Goal: Contribute content: Contribute content

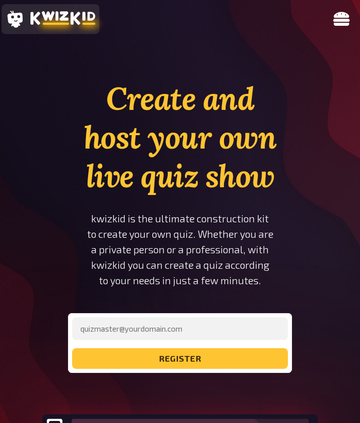
click at [56, 21] on icon at bounding box center [62, 18] width 65 height 14
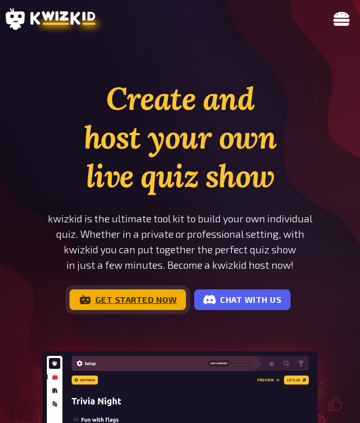
click at [154, 307] on link "Get started now" at bounding box center [128, 299] width 117 height 21
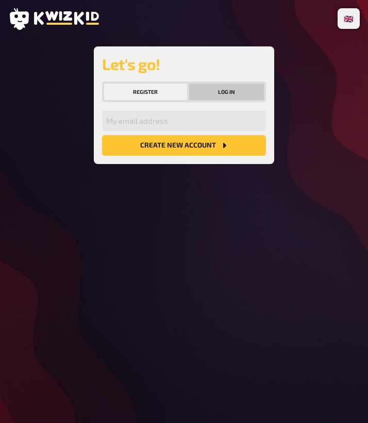
click at [224, 93] on button "Log in" at bounding box center [226, 92] width 75 height 17
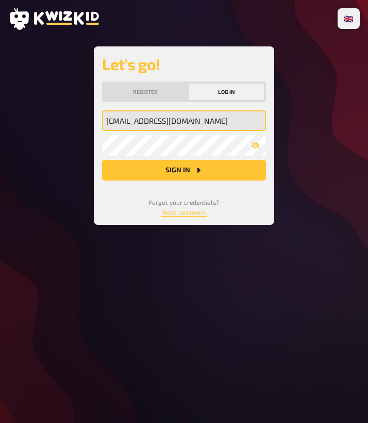
type input "hannahrwisniewska@gmail.com"
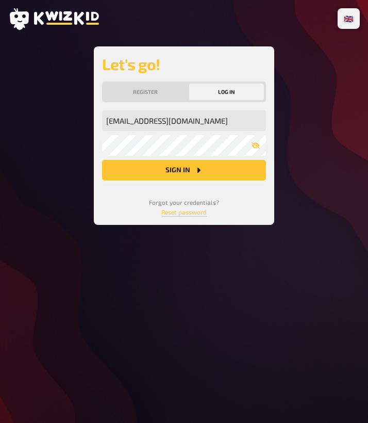
click at [182, 171] on button "Sign in" at bounding box center [184, 170] width 164 height 21
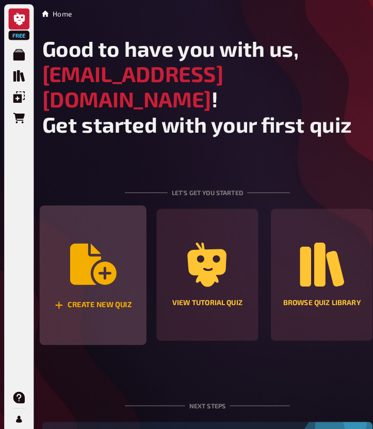
click at [93, 255] on icon "Create new quiz" at bounding box center [90, 258] width 45 height 45
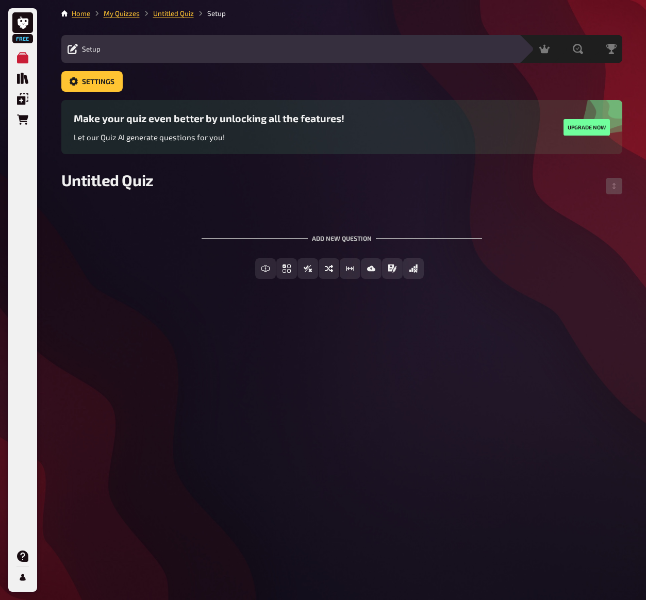
click at [177, 40] on div "Setup Edit Content Quiz Lobby" at bounding box center [290, 49] width 458 height 28
click at [152, 189] on div "Untitled Quiz" at bounding box center [341, 186] width 561 height 31
click at [129, 184] on span "Untitled Quiz" at bounding box center [107, 180] width 92 height 19
drag, startPoint x: 153, startPoint y: 180, endPoint x: 48, endPoint y: 179, distance: 104.7
click at [48, 179] on div "Free My Quizzes Quiz Library Overlays Orders Help Profile Home My Quizzes Untit…" at bounding box center [323, 300] width 646 height 600
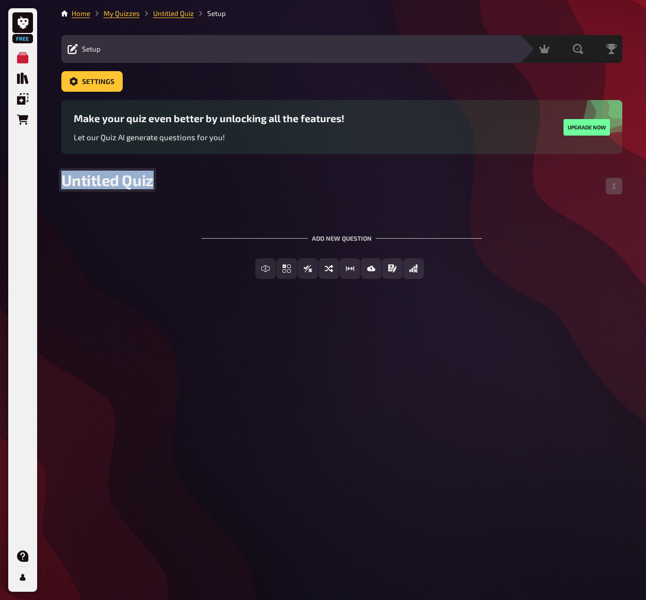
paste span
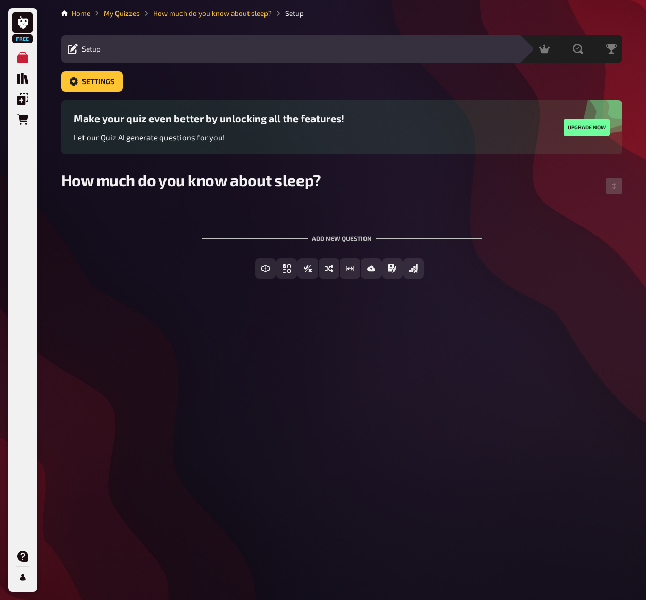
click at [360, 350] on div "Home My Quizzes How much do you know about sleep? Setup Setup Edit Content Quiz…" at bounding box center [342, 300] width 578 height 600
click at [310, 268] on span "Multiple Choice" at bounding box center [293, 269] width 57 height 7
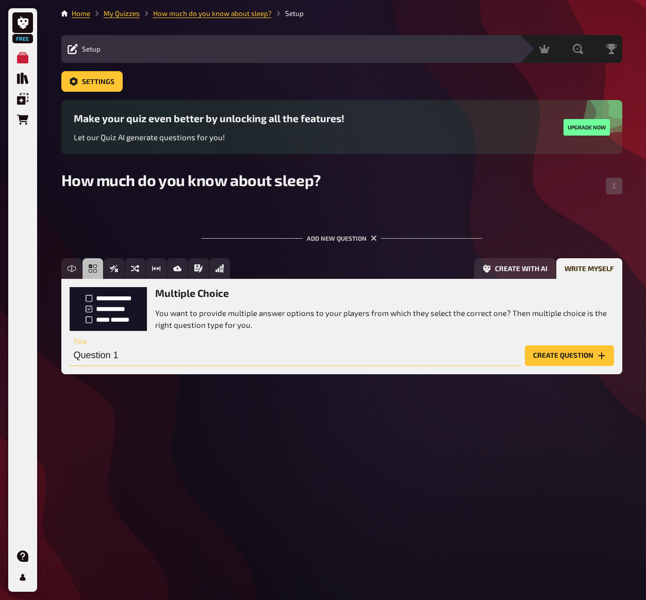
click at [199, 357] on input "Question 1" at bounding box center [295, 356] width 451 height 21
drag, startPoint x: 126, startPoint y: 355, endPoint x: 55, endPoint y: 355, distance: 71.7
click at [55, 355] on div "Home My Quizzes How much do you know about sleep? Setup Setup Edit Content Quiz…" at bounding box center [342, 300] width 578 height 600
paste input "How many hours of sleep does the average adult need each night for optimal heal…"
type input "How many hours of sleep does the average adult need each night for optimal heal…"
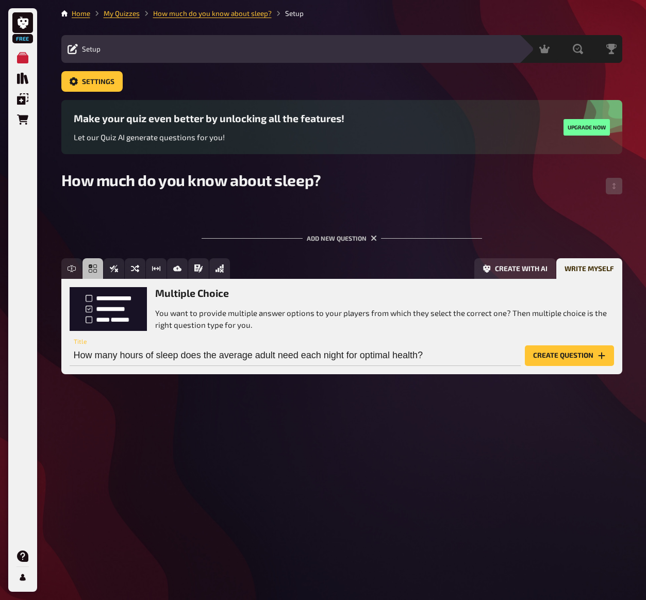
click at [360, 355] on button "Create question" at bounding box center [569, 356] width 89 height 21
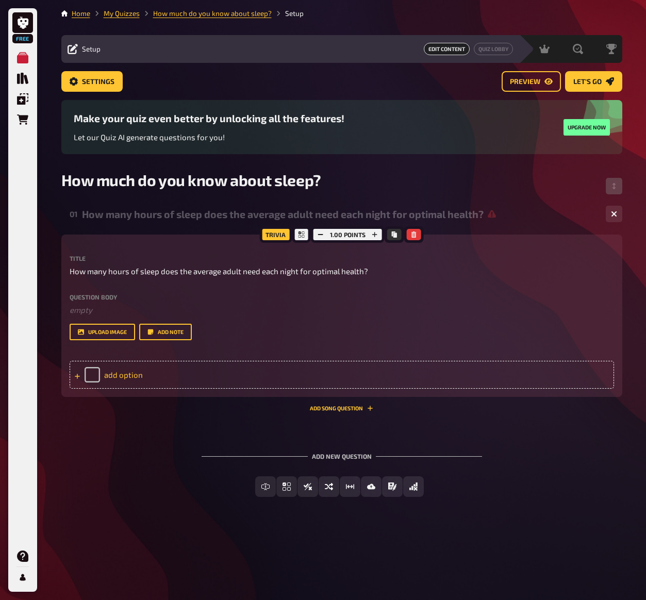
click at [118, 372] on div "add option" at bounding box center [342, 375] width 545 height 28
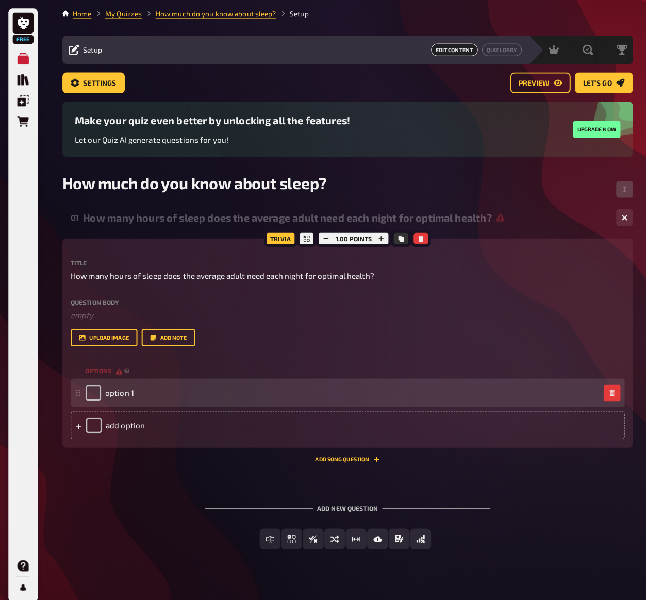
click at [122, 380] on div "option 1" at bounding box center [108, 386] width 48 height 15
click at [135, 384] on div "option 1" at bounding box center [336, 386] width 505 height 15
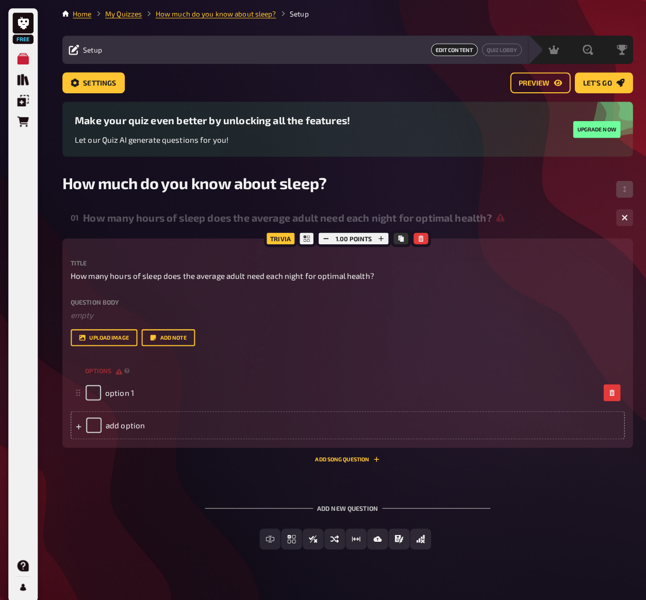
click at [360, 1] on div "Home My Quizzes How much do you know about sleep? Setup Setup Edit Content Quiz…" at bounding box center [342, 303] width 578 height 606
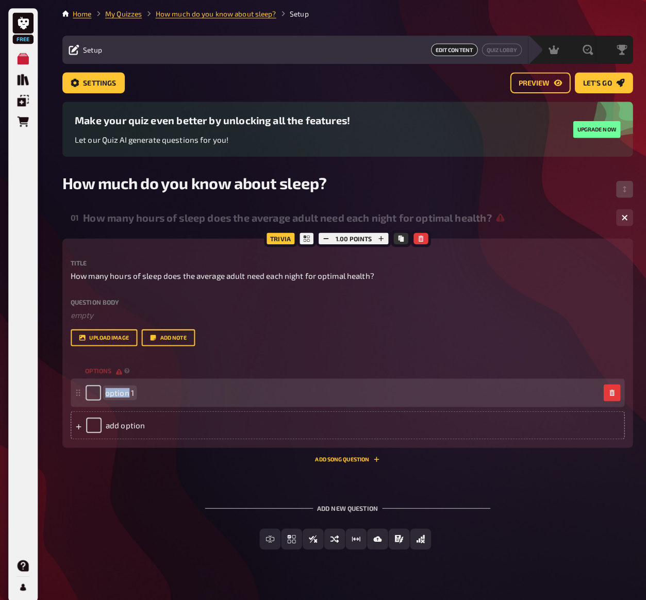
click at [126, 388] on span "option 1" at bounding box center [118, 386] width 28 height 9
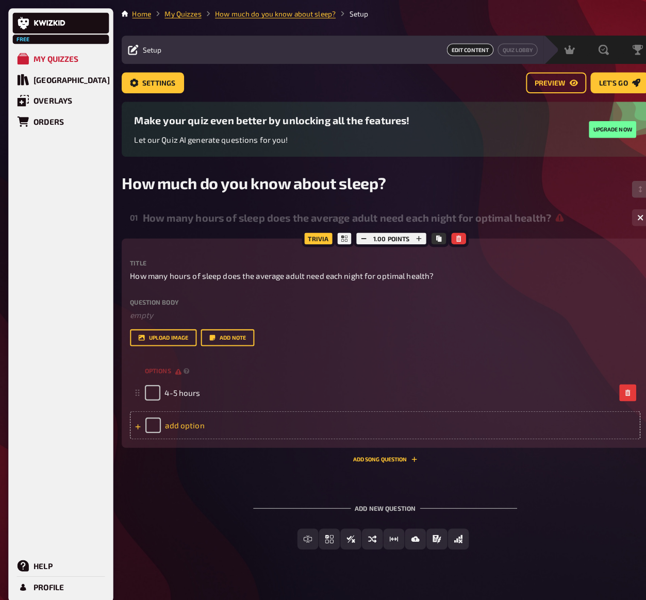
click at [175, 416] on div "add option" at bounding box center [379, 418] width 502 height 28
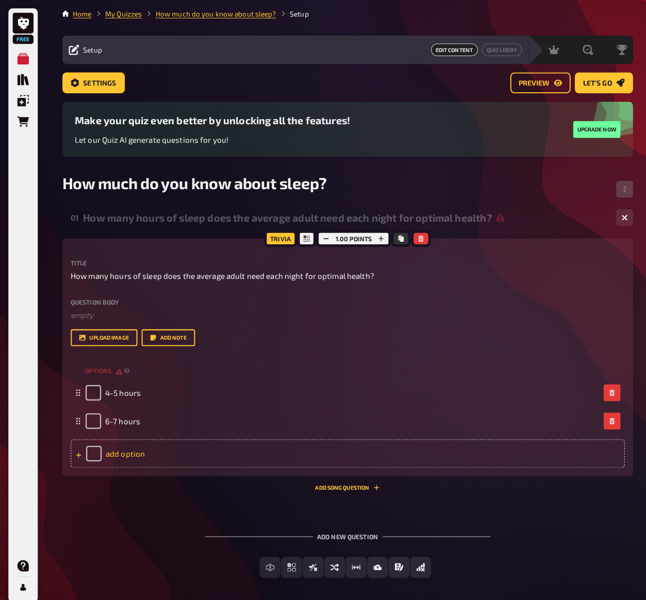
click at [118, 422] on div "add option" at bounding box center [342, 446] width 545 height 28
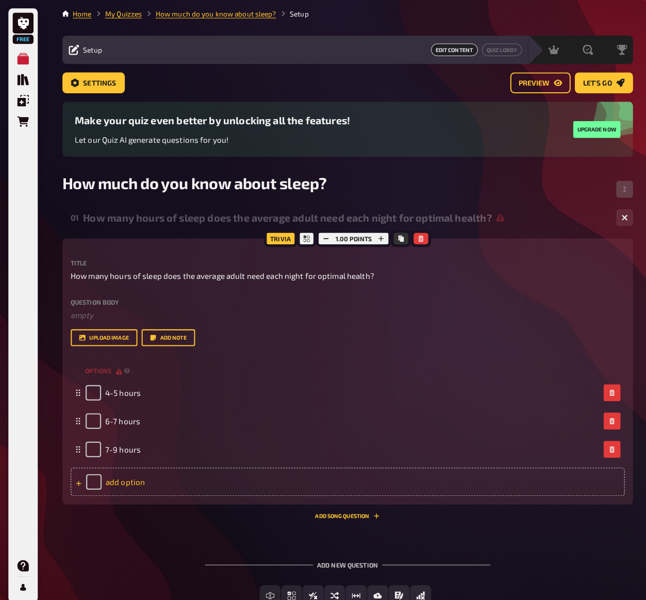
click at [117, 422] on div "add option" at bounding box center [342, 474] width 545 height 28
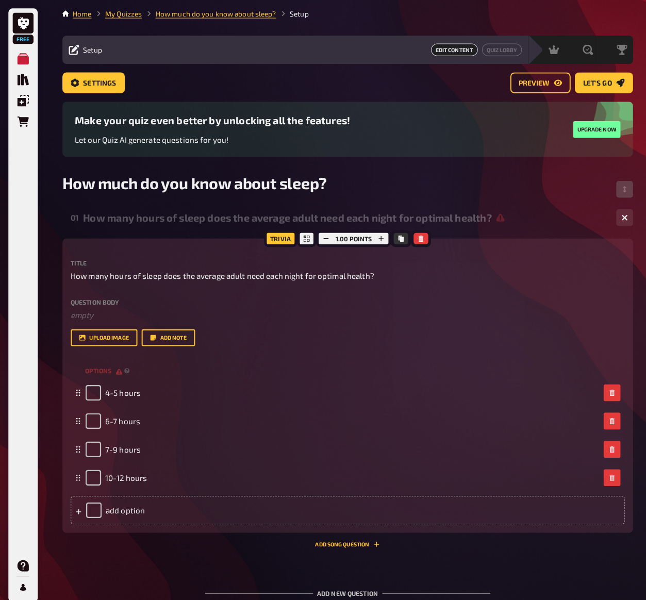
click at [360, 422] on div "01 How many hours of sleep does the average adult need each night for optimal h…" at bounding box center [341, 421] width 561 height 439
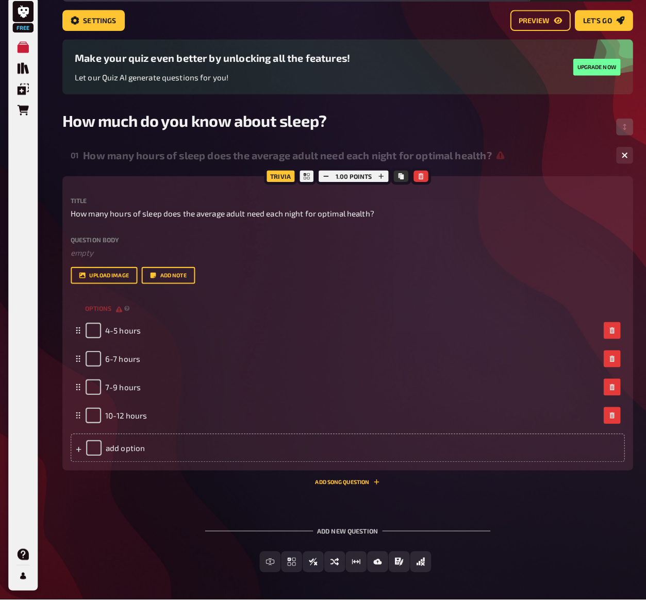
scroll to position [52, 0]
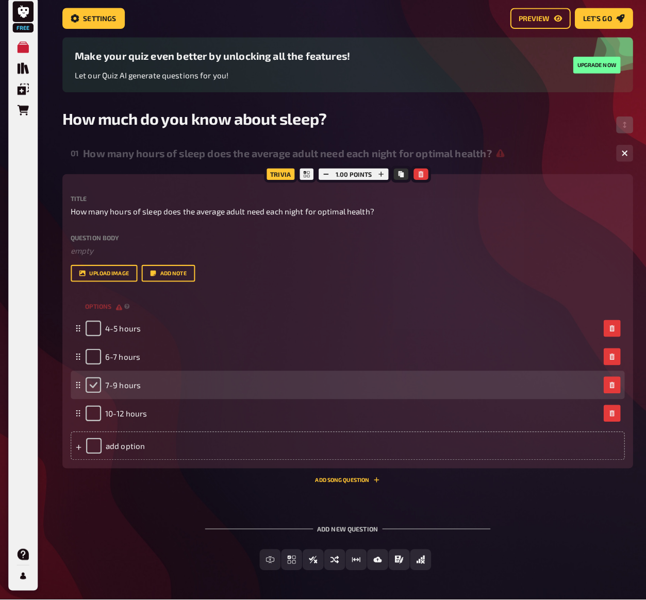
click at [93, 382] on input "checkbox" at bounding box center [91, 389] width 15 height 15
checkbox input "true"
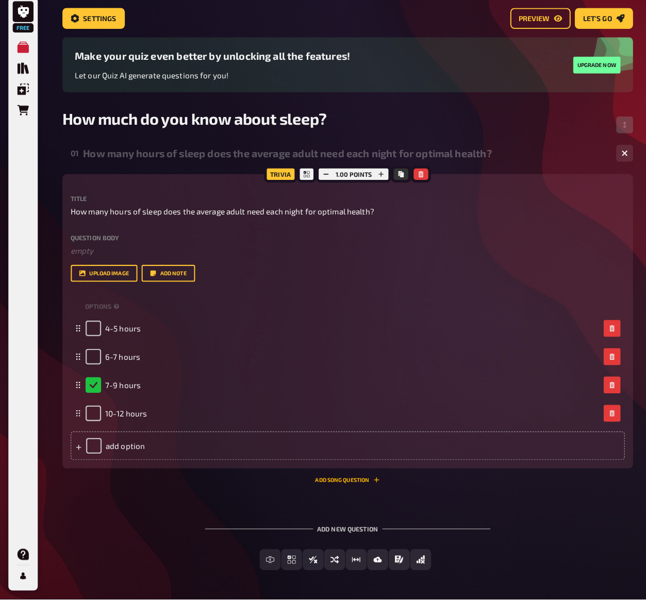
click at [324, 422] on button "Add Song question" at bounding box center [341, 483] width 63 height 6
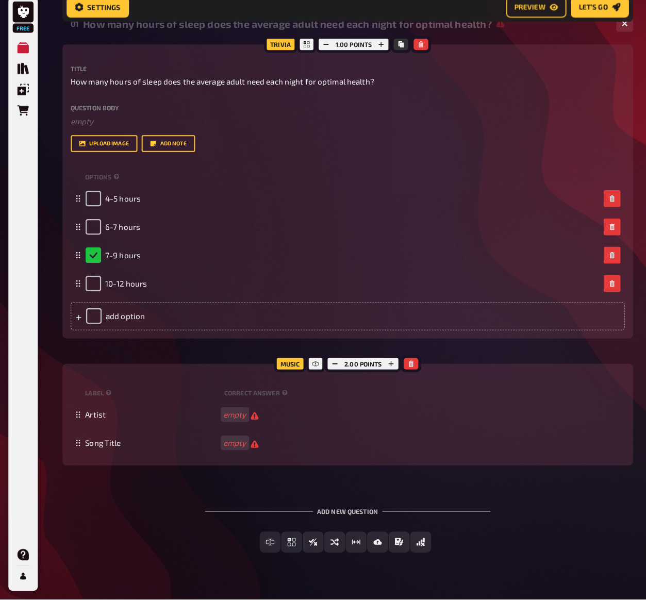
scroll to position [190, 0]
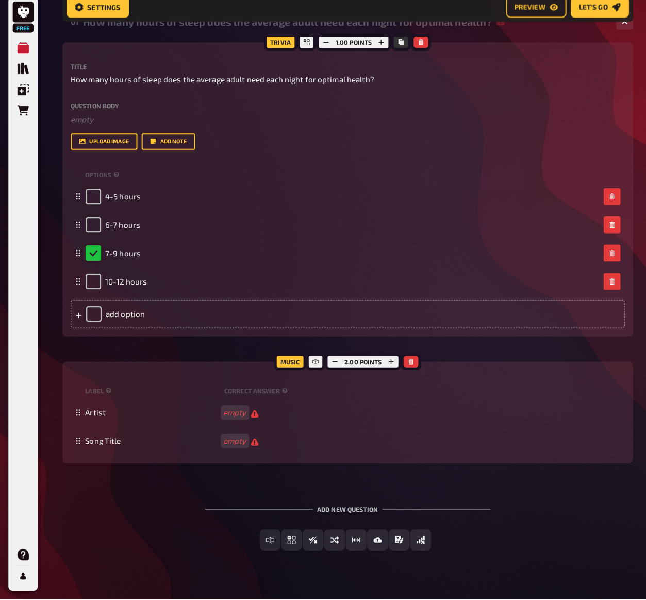
click at [286, 358] on div "Music" at bounding box center [284, 366] width 31 height 17
click at [360, 364] on icon "button" at bounding box center [404, 367] width 6 height 6
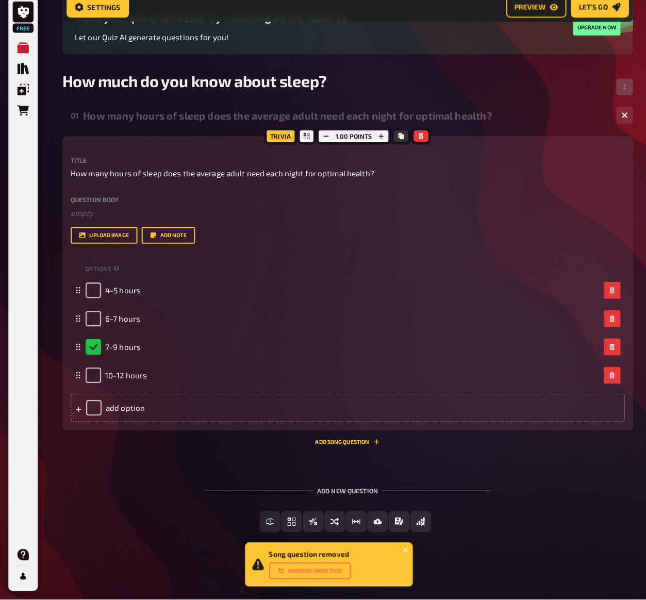
scroll to position [108, 0]
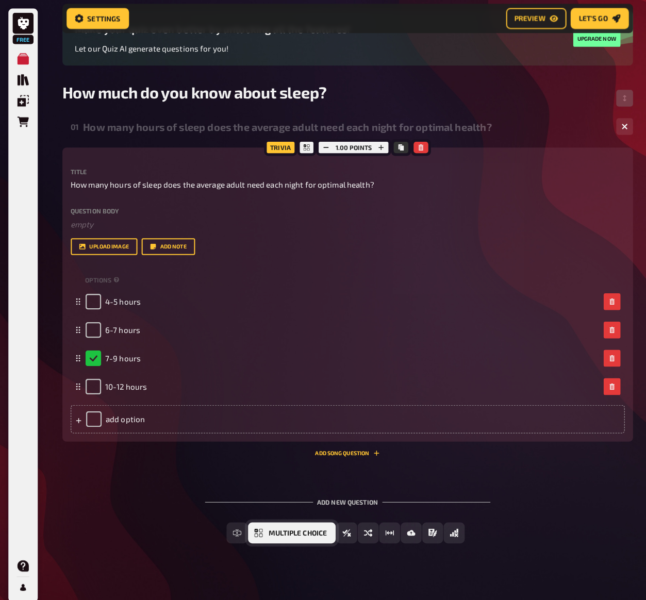
click at [267, 422] on span "Multiple Choice" at bounding box center [293, 524] width 57 height 7
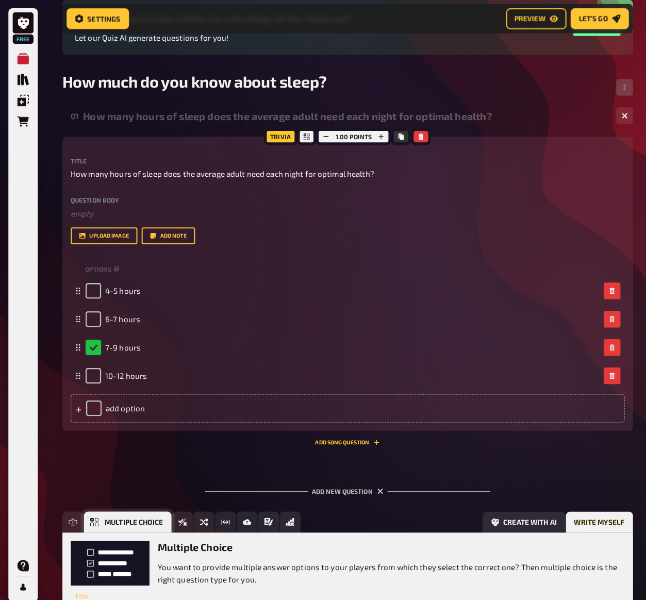
scroll to position [192, 0]
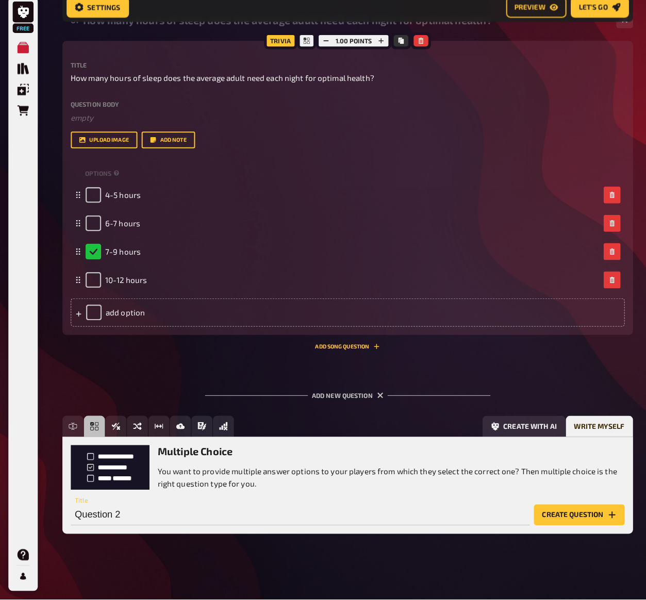
click at [194, 422] on h3 "Multiple Choice" at bounding box center [384, 455] width 459 height 12
click at [102, 422] on input "Question 2" at bounding box center [295, 517] width 451 height 21
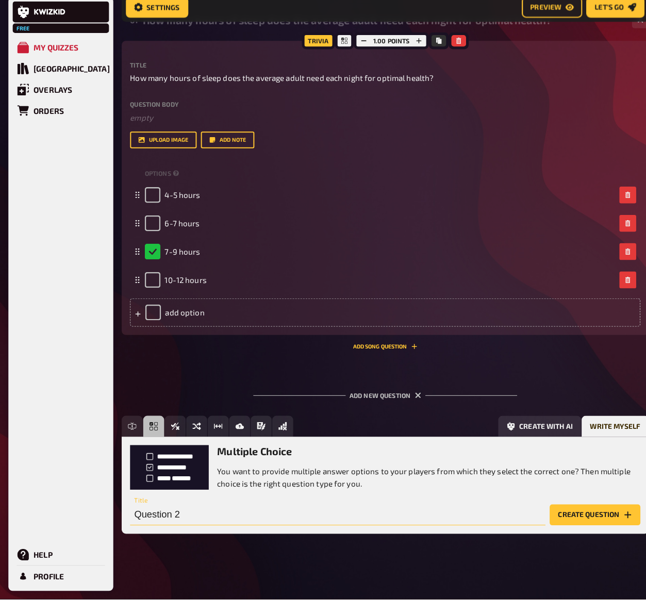
drag, startPoint x: 141, startPoint y: 505, endPoint x: 32, endPoint y: 505, distance: 108.3
click at [32, 422] on div "Free My Quizzes Quiz Library Overlays Orders Help Profile Home My Quizzes How m…" at bounding box center [323, 205] width 646 height 794
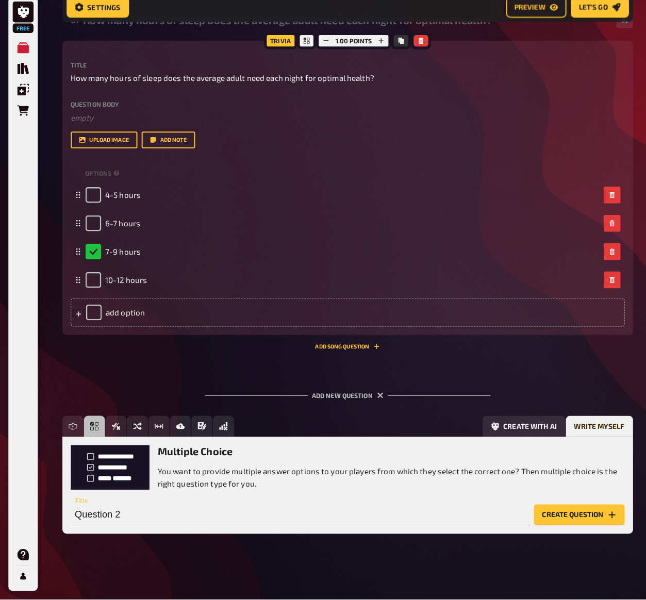
click at [217, 422] on h3 "Multiple Choice" at bounding box center [384, 455] width 459 height 12
drag, startPoint x: 140, startPoint y: 500, endPoint x: 71, endPoint y: 505, distance: 69.8
click at [72, 422] on input "Question 2" at bounding box center [295, 517] width 451 height 21
paste input "Which of the following is considered good sleep hygiene?"
type input "Which of the following is considered good sleep hygiene?"
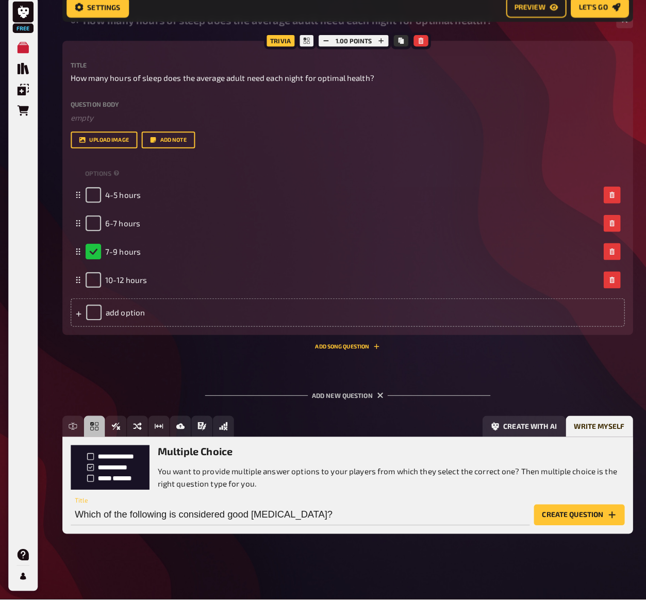
click at [360, 422] on icon "Create question" at bounding box center [602, 517] width 8 height 8
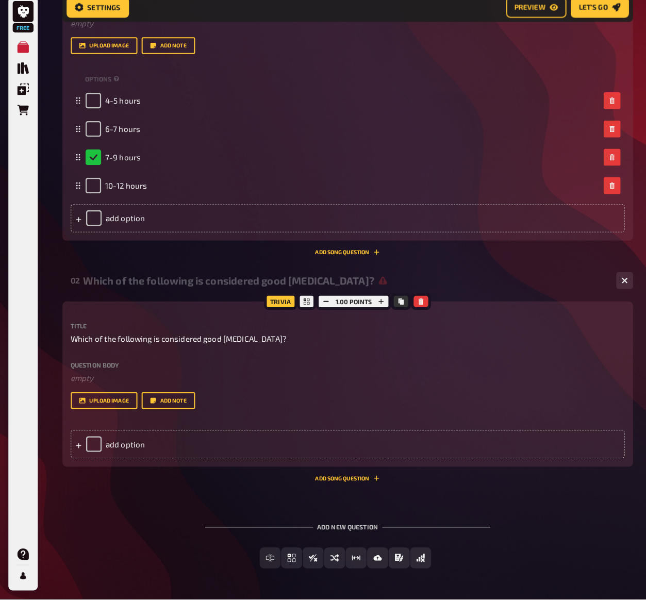
scroll to position [307, 0]
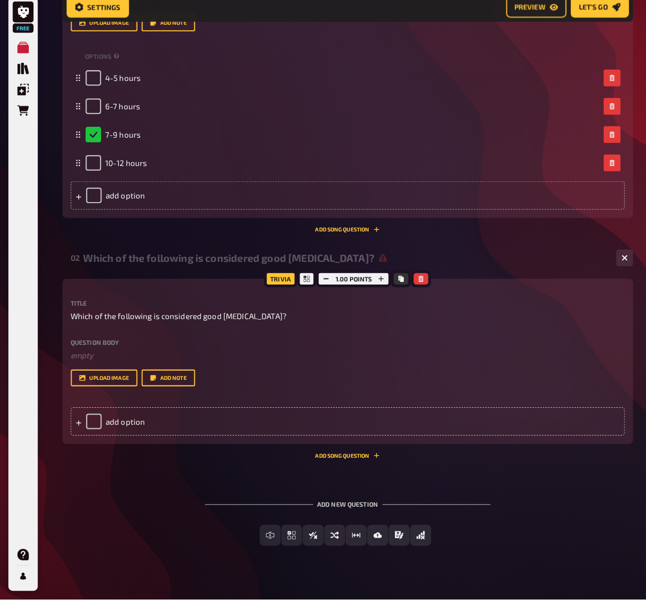
click at [235, 259] on div "Which of the following is considered good sleep hygiene?" at bounding box center [340, 265] width 516 height 12
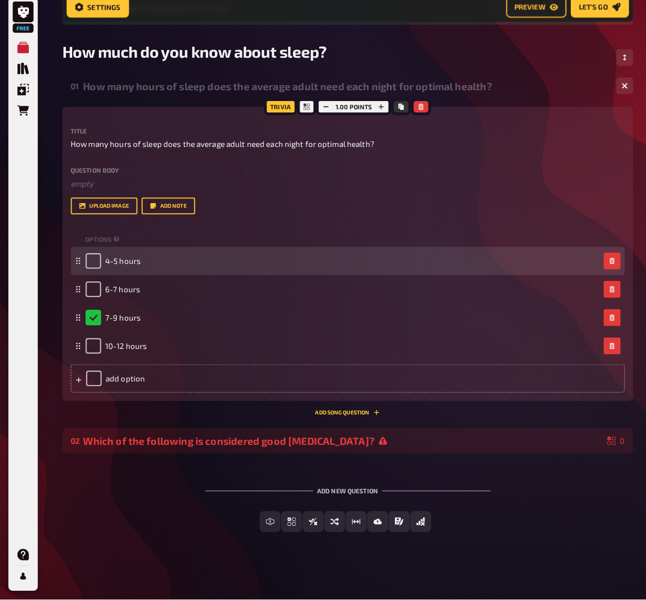
scroll to position [137, 0]
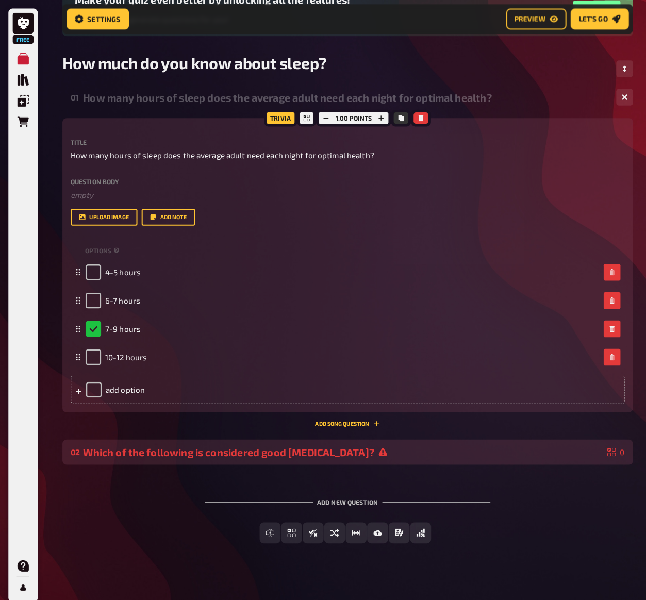
click at [344, 422] on div "02 Which of the following is considered good sleep hygiene? 0" at bounding box center [341, 444] width 561 height 25
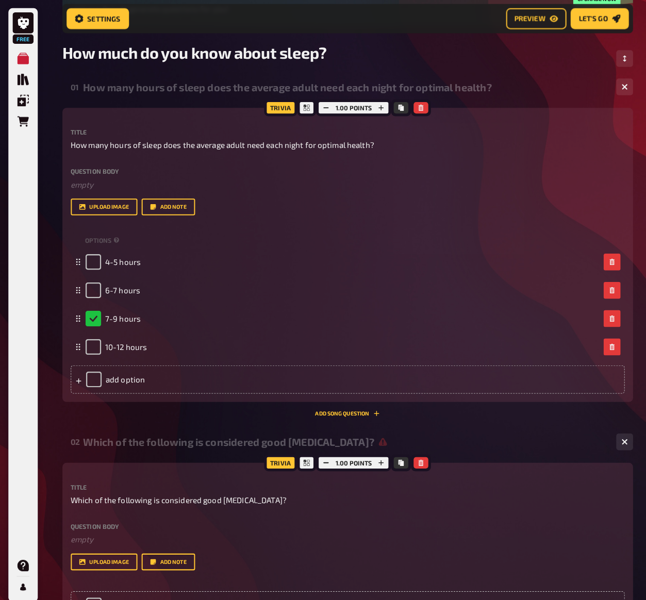
scroll to position [319, 0]
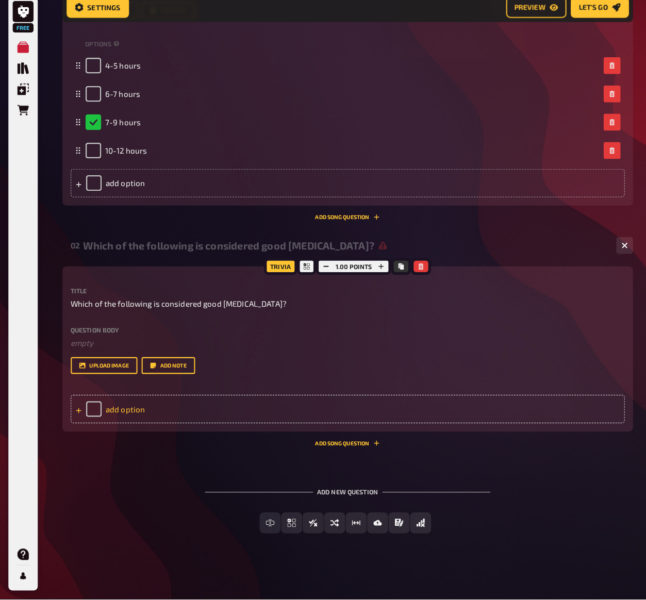
click at [142, 400] on div "add option" at bounding box center [342, 414] width 545 height 28
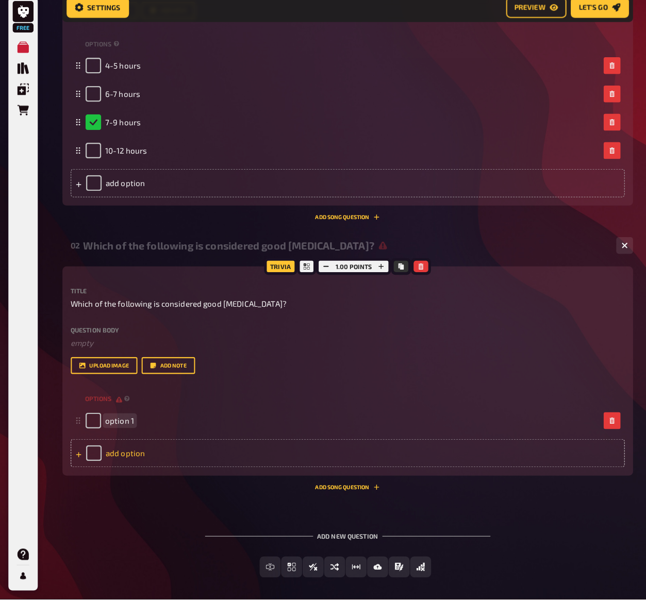
paste span
click at [123, 422] on div "add option" at bounding box center [342, 457] width 545 height 28
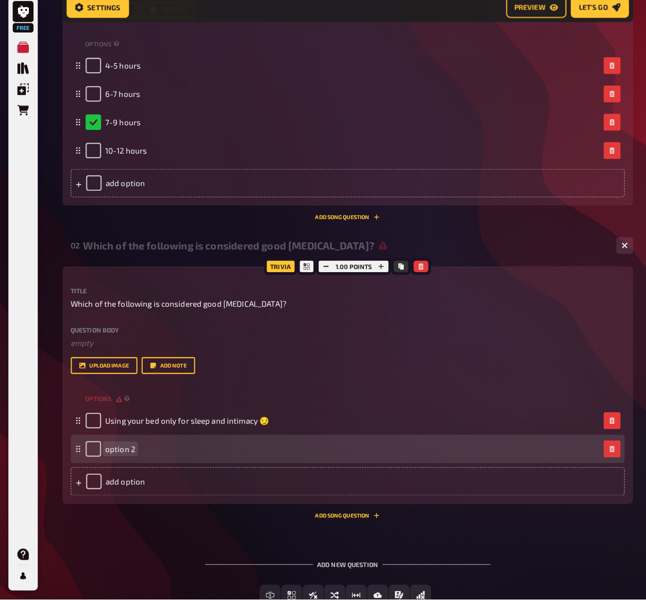
paste span
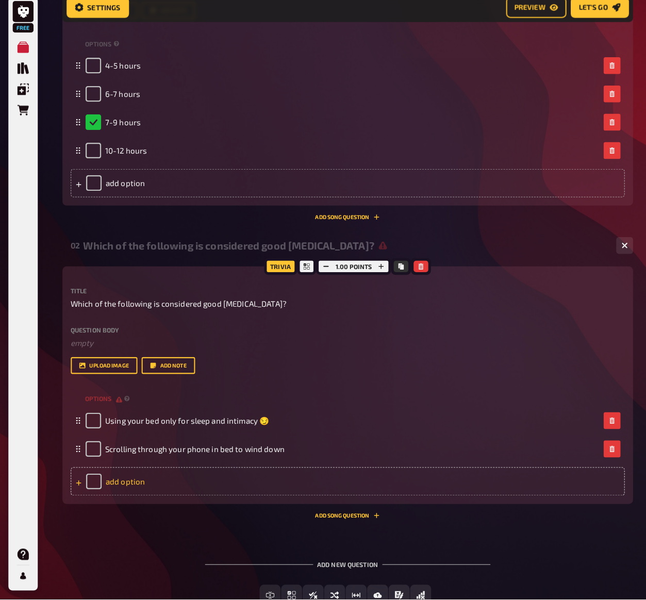
click at [116, 422] on div "add option" at bounding box center [342, 485] width 545 height 28
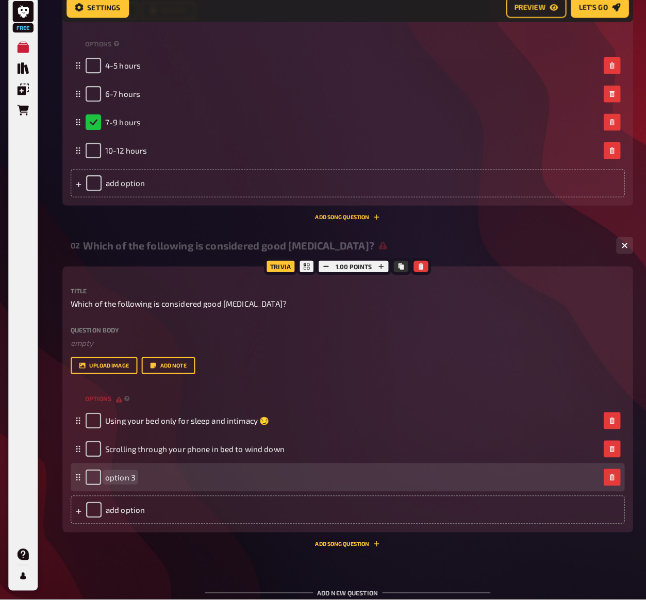
paste span
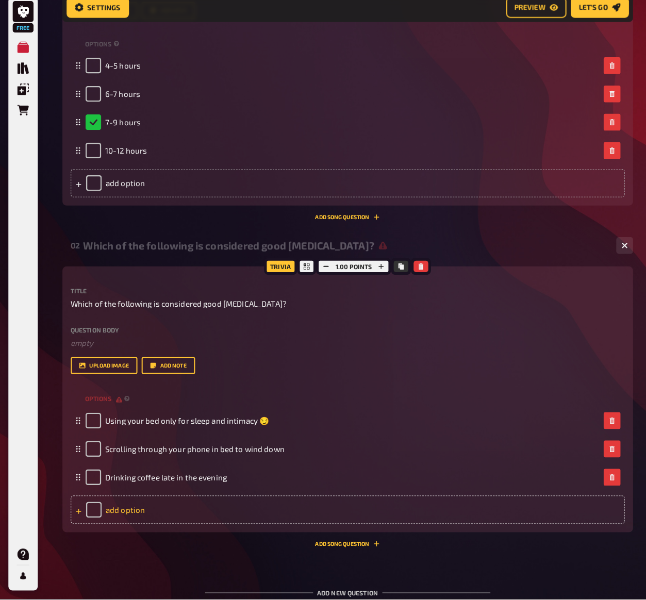
click at [109, 422] on div "add option" at bounding box center [342, 513] width 545 height 28
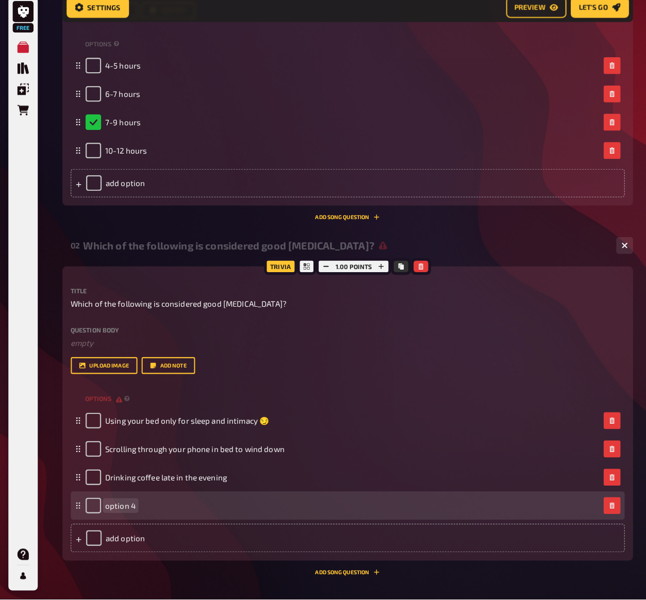
paste span
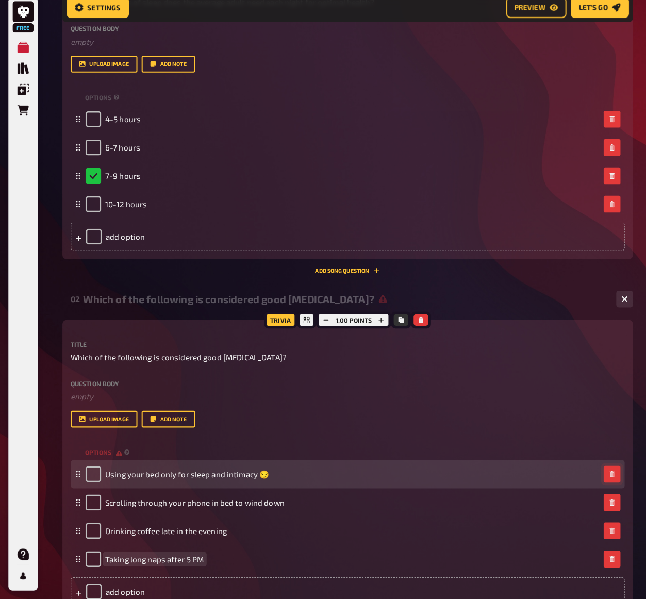
scroll to position [291, 0]
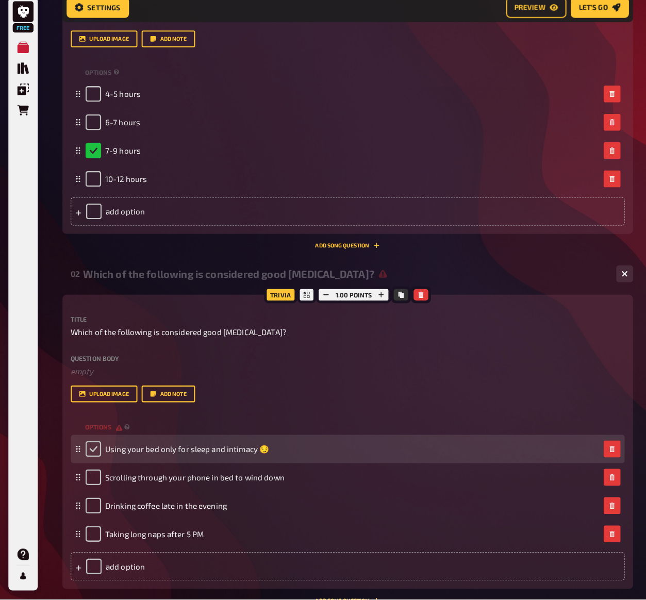
click at [93, 422] on input "checkbox" at bounding box center [91, 452] width 15 height 15
checkbox input "true"
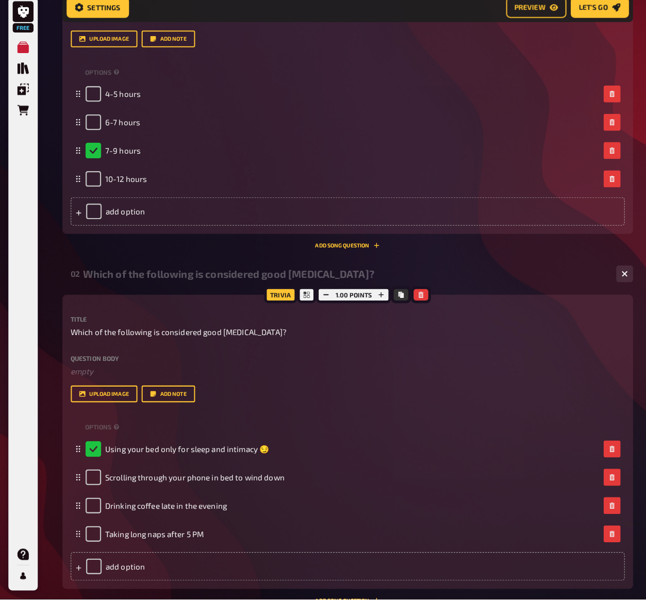
scroll to position [445, 0]
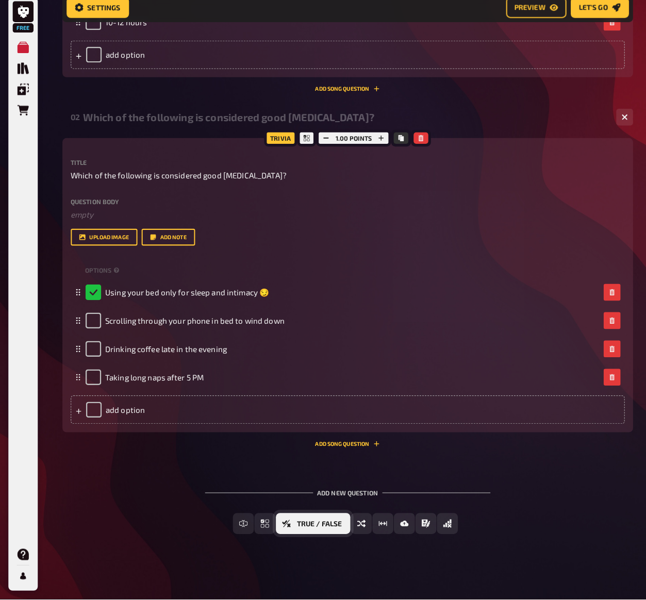
click at [311, 422] on span "True / False" at bounding box center [314, 526] width 44 height 7
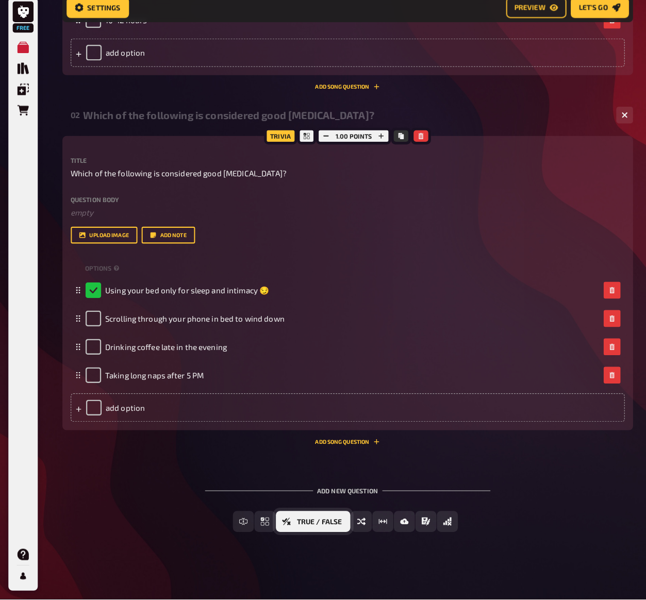
scroll to position [0, 0]
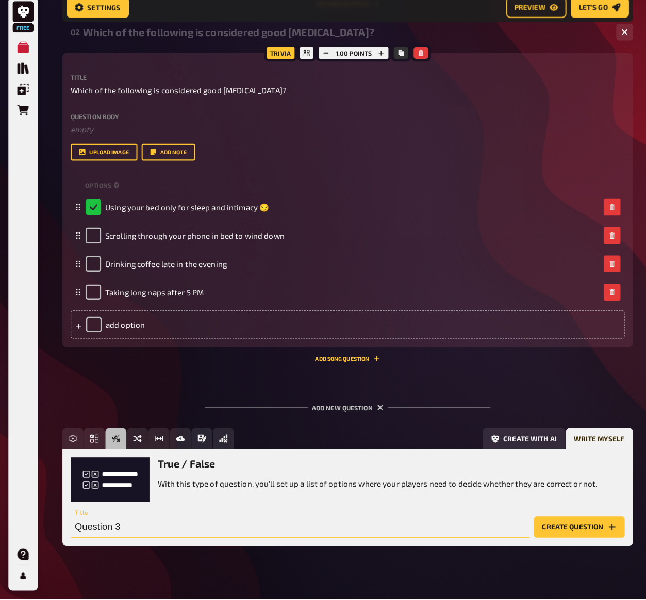
click at [114, 422] on input "Question 3" at bounding box center [295, 529] width 451 height 21
type input "Q"
paste input "Taking long naps after 5 PM"
type input "T"
paste input "Your brain is completely inactive while you sleep"
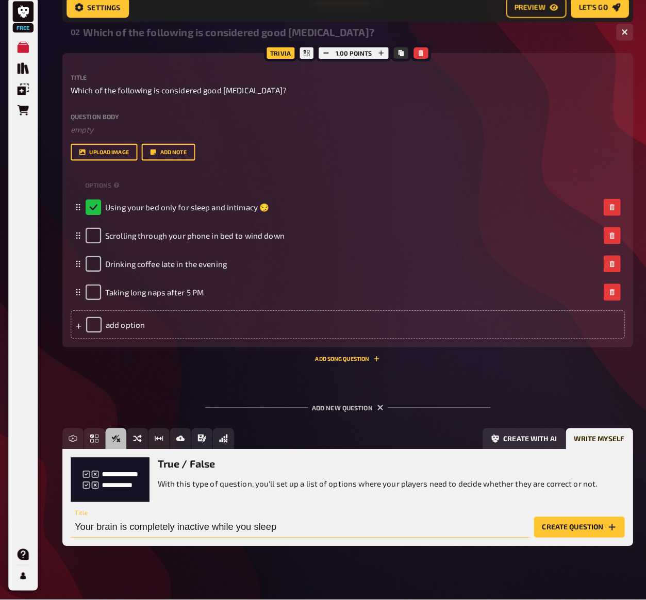
type input "Your brain is completely inactive while you sleep"
click at [360, 422] on button "Create question" at bounding box center [569, 529] width 89 height 21
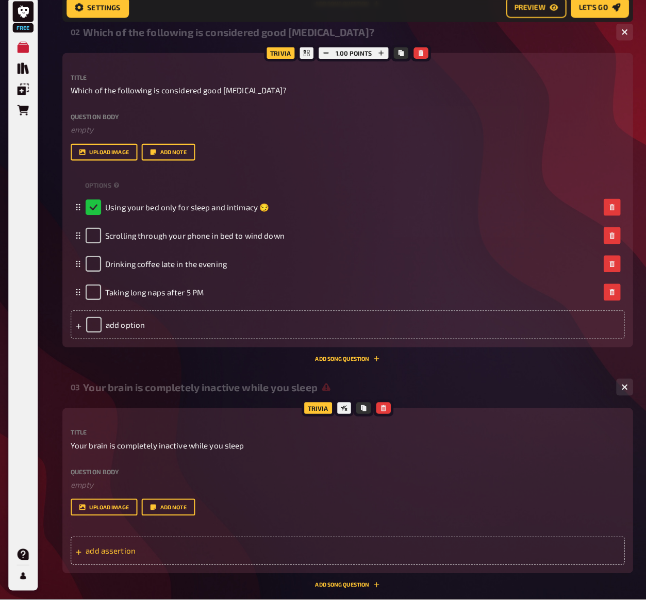
click at [136, 422] on span "add assertion" at bounding box center [165, 552] width 160 height 9
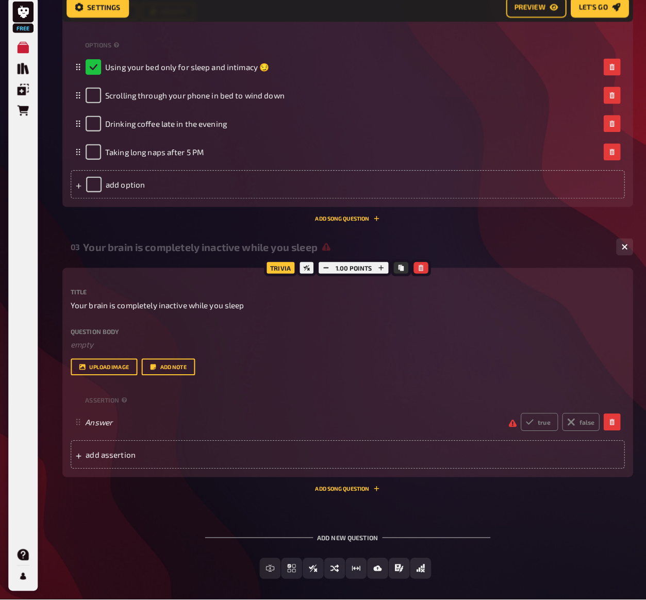
scroll to position [708, 0]
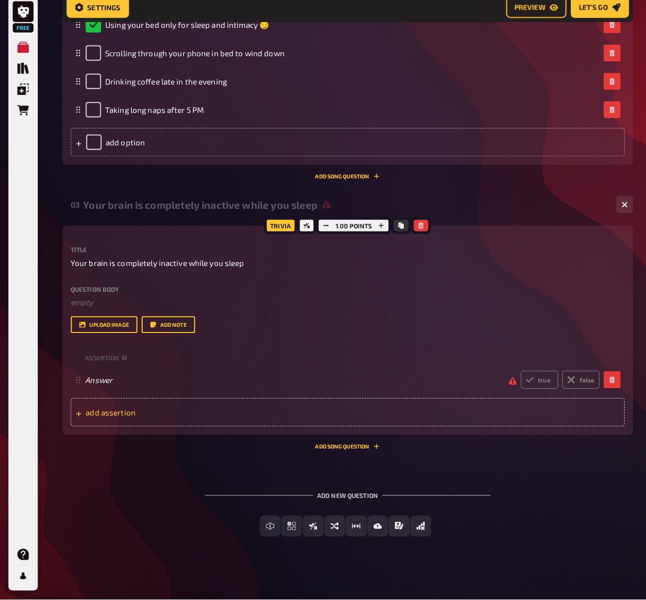
click at [120, 412] on span "add assertion" at bounding box center [165, 416] width 160 height 9
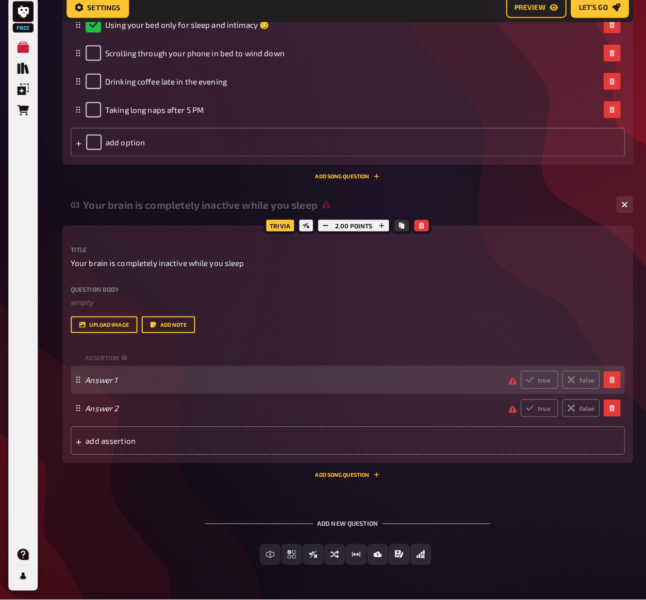
click at [106, 376] on div "Answer 1 true false" at bounding box center [336, 385] width 505 height 18
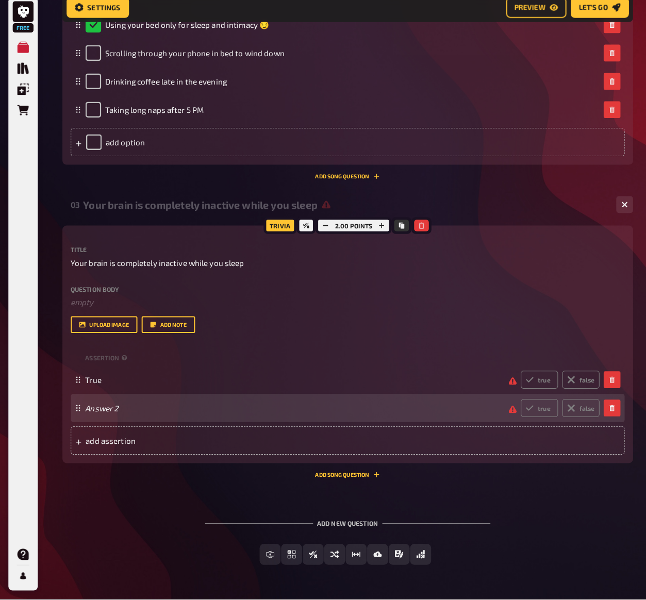
click at [112, 405] on div "Answer 2 true false" at bounding box center [336, 413] width 505 height 18
click at [131, 422] on div "Add new question Free Text Input Multiple Choice True / False Sorting Question …" at bounding box center [341, 544] width 561 height 77
click at [79, 409] on icon at bounding box center [77, 412] width 6 height 6
click at [78, 399] on div "False true false" at bounding box center [342, 413] width 545 height 28
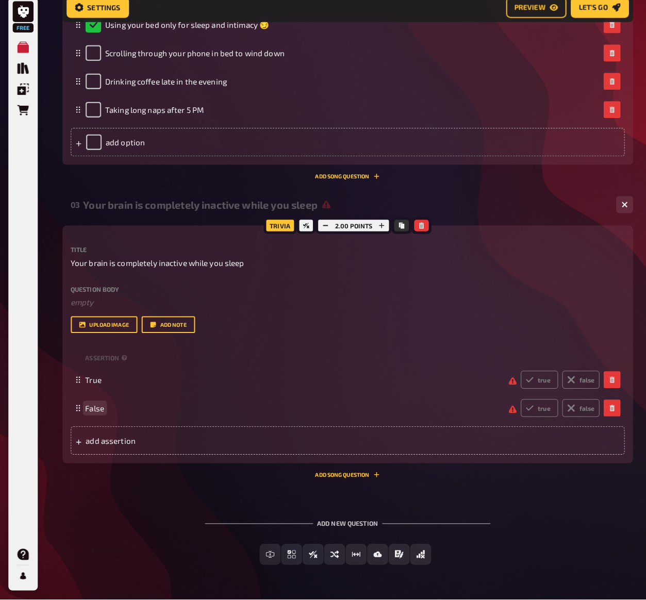
click at [125, 408] on span "False" at bounding box center [288, 412] width 408 height 9
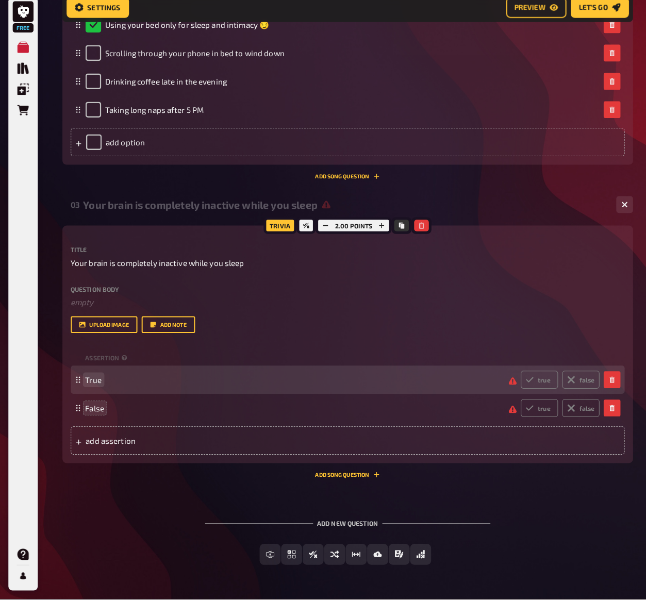
click at [98, 380] on span "True" at bounding box center [92, 384] width 16 height 9
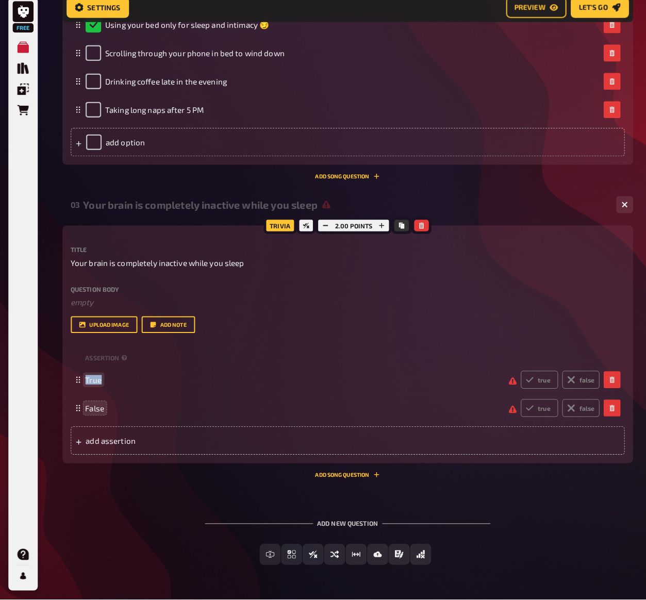
drag, startPoint x: 98, startPoint y: 371, endPoint x: 60, endPoint y: 373, distance: 38.7
click at [142, 422] on div "03 Your brain is completely inactive while you sleep 2 Trivia 2.00 points Title…" at bounding box center [341, 344] width 561 height 289
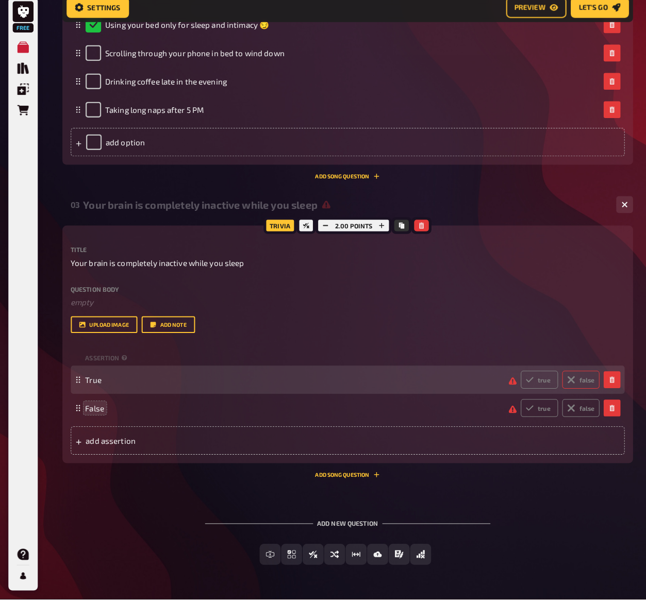
click at [360, 381] on icon at bounding box center [561, 385] width 8 height 8
click at [360, 375] on input "false" at bounding box center [512, 375] width 1 height 1
radio input "true"
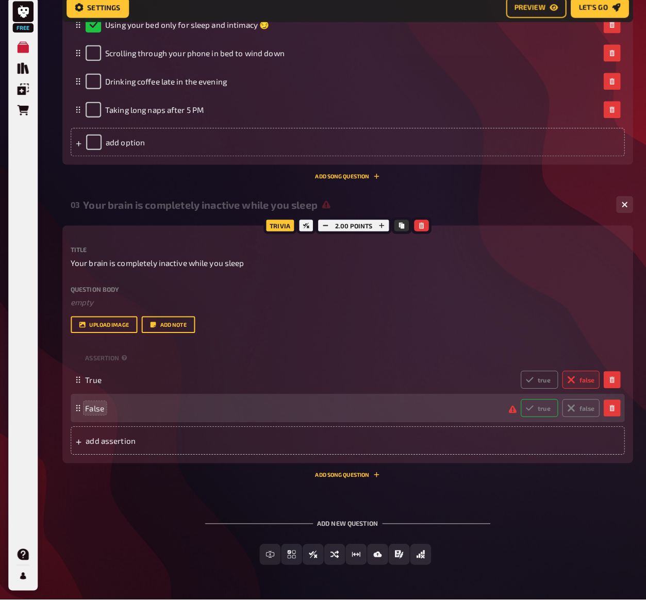
click at [360, 404] on label "true" at bounding box center [530, 413] width 37 height 18
click at [360, 403] on input "true" at bounding box center [512, 403] width 1 height 1
radio input "true"
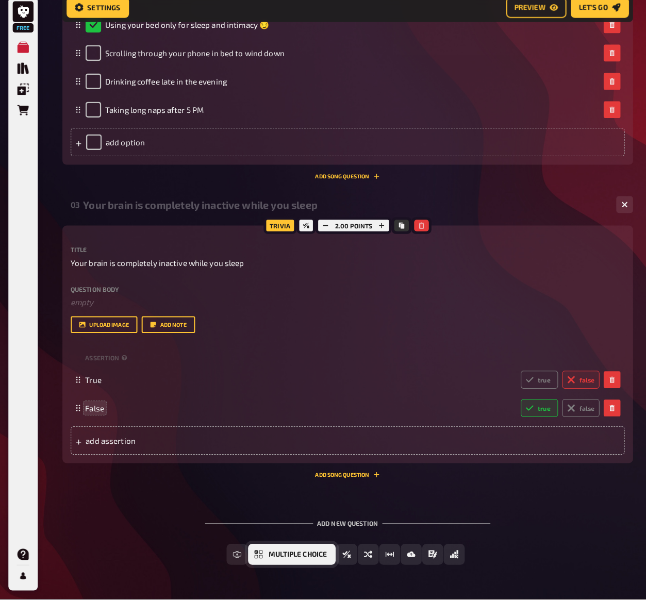
click at [266, 422] on span "Multiple Choice" at bounding box center [293, 556] width 57 height 7
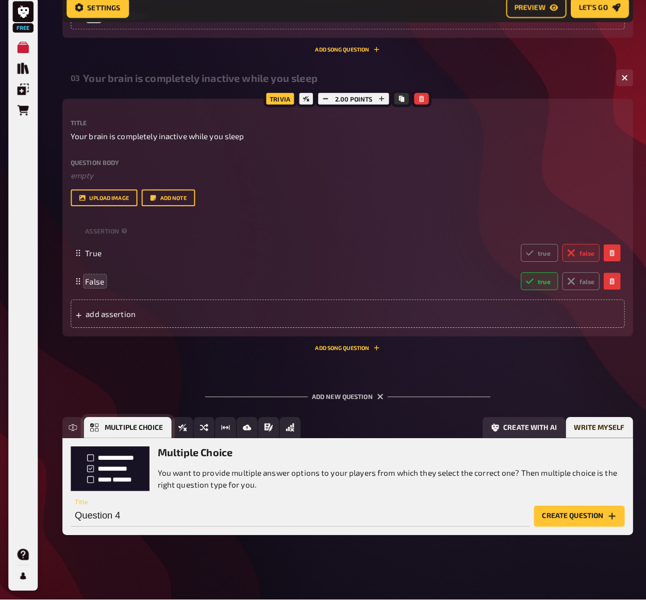
scroll to position [0, 0]
click at [193, 422] on h3 "Multiple Choice" at bounding box center [384, 456] width 459 height 12
click at [95, 422] on input "Question 4" at bounding box center [295, 518] width 451 height 21
drag, startPoint x: 133, startPoint y: 505, endPoint x: 55, endPoint y: 505, distance: 78.4
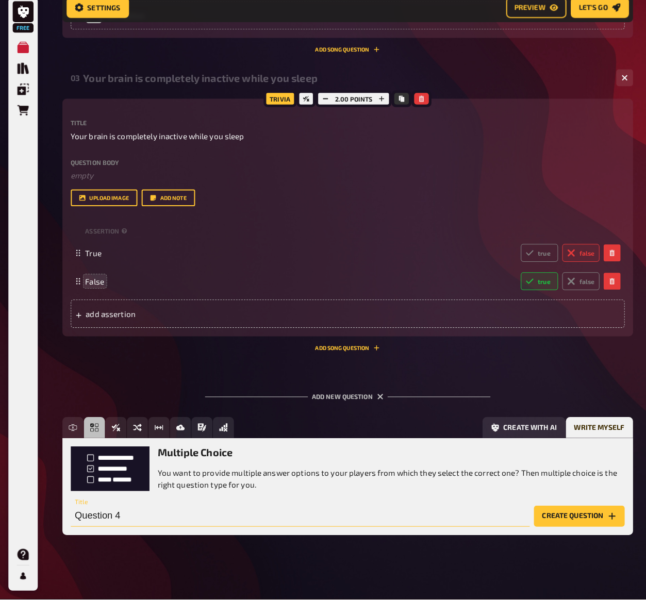
paste input "Which hormone helps regulate sleep and is often called the "sleep hormone"?"
type input "Which hormone helps regulate sleep and is often called the "sleep hormone"?"
click at [360, 422] on button "Create question" at bounding box center [569, 518] width 89 height 21
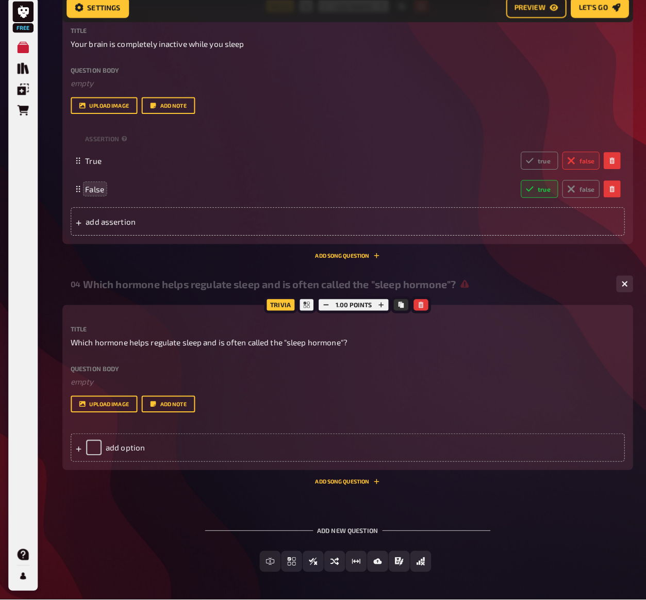
scroll to position [927, 0]
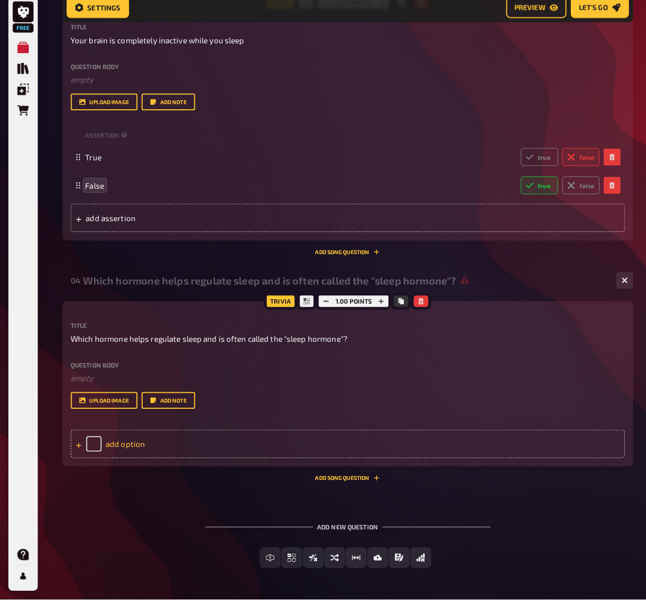
click at [128, 422] on div "add option" at bounding box center [342, 448] width 545 height 28
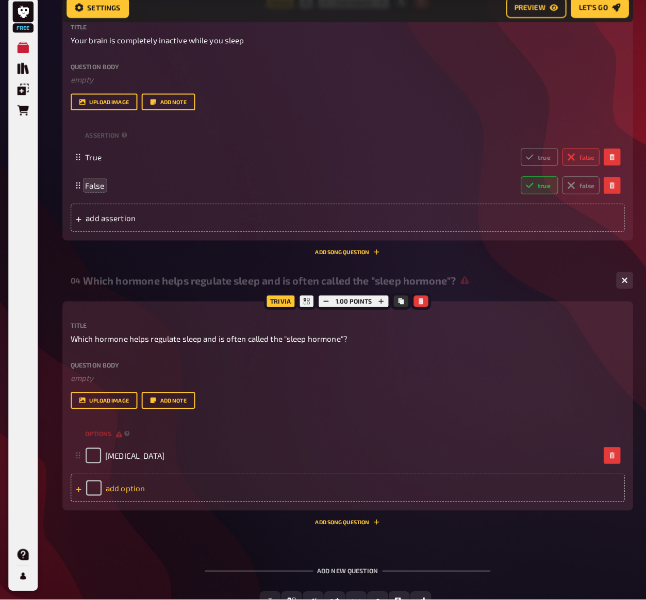
click at [117, 422] on div "add option" at bounding box center [342, 491] width 545 height 28
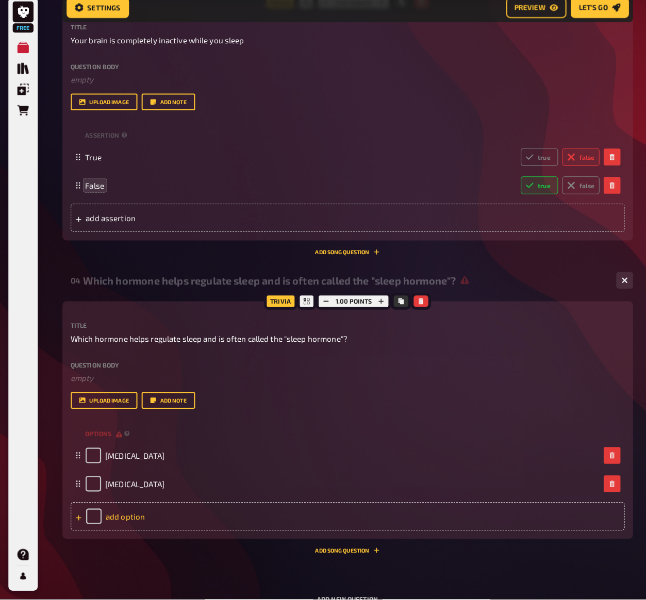
click at [116, 422] on div "add option" at bounding box center [342, 519] width 545 height 28
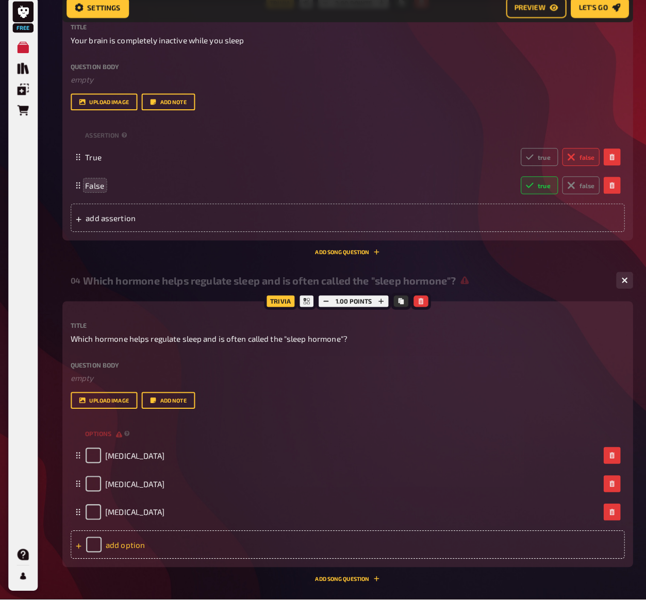
click at [131, 422] on div "add option" at bounding box center [342, 547] width 545 height 28
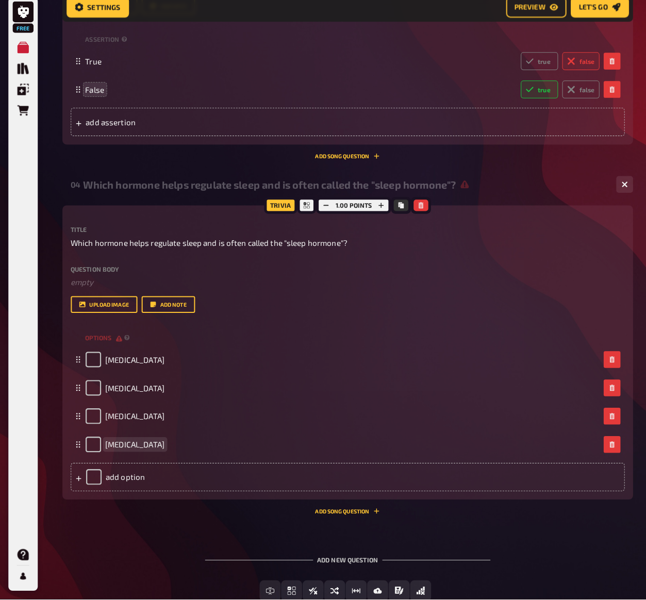
scroll to position [1039, 0]
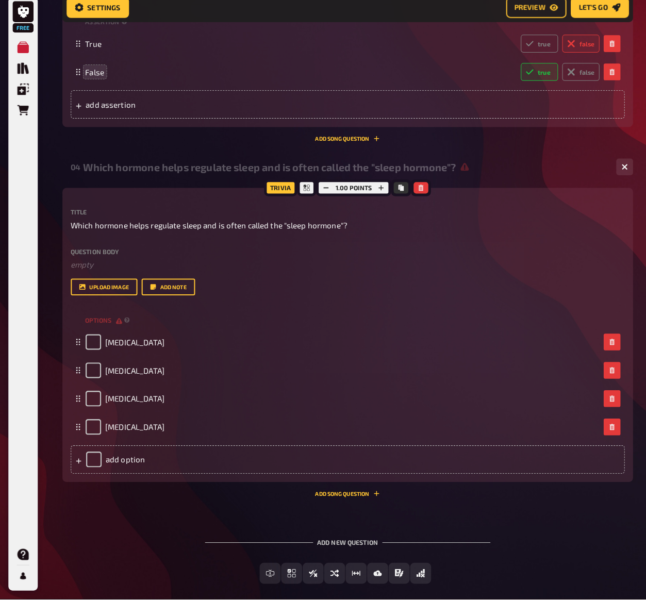
click at [345, 422] on div "04 Which hormone helps regulate sleep and is often called the "sleep hormone"? …" at bounding box center [341, 335] width 561 height 345
click at [336, 422] on button "Add Song question" at bounding box center [341, 497] width 63 height 6
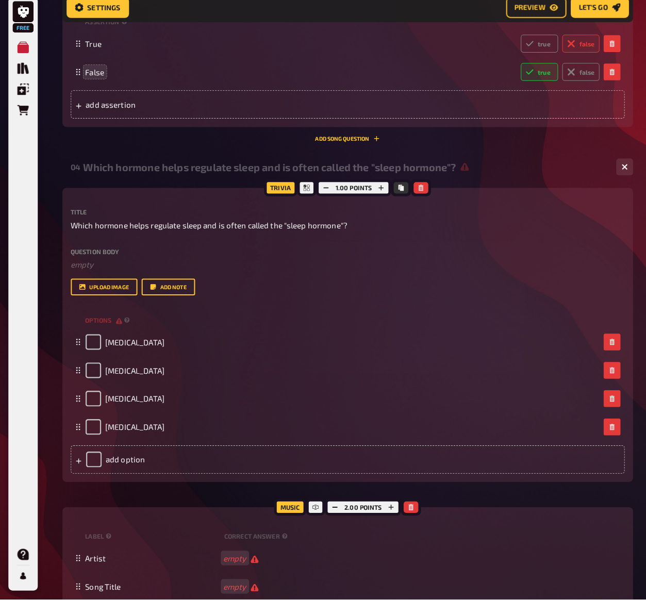
scroll to position [1197, 0]
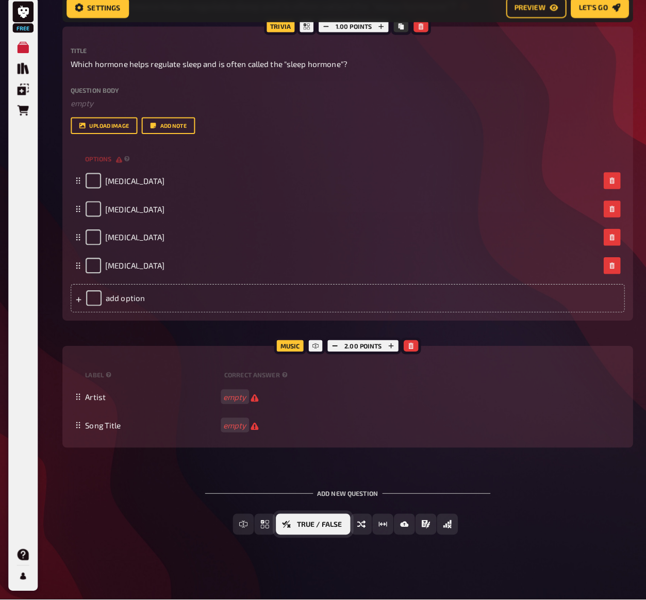
click at [315, 422] on span "True / False" at bounding box center [314, 526] width 44 height 7
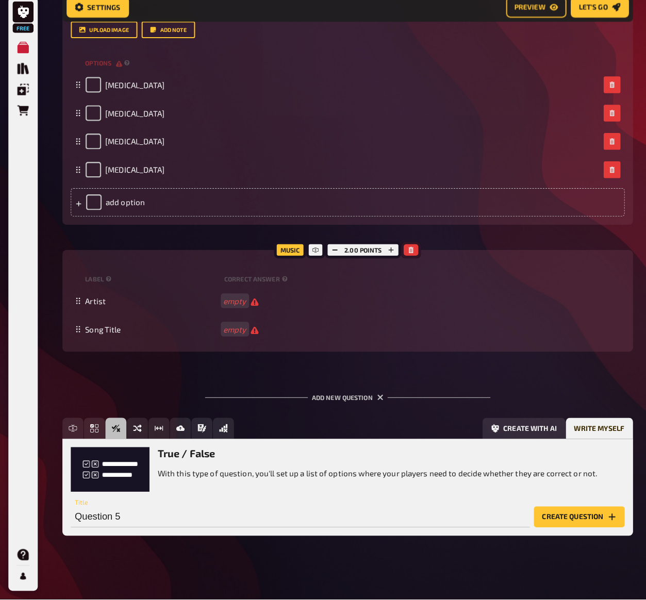
click at [360, 254] on icon "button" at bounding box center [404, 257] width 6 height 6
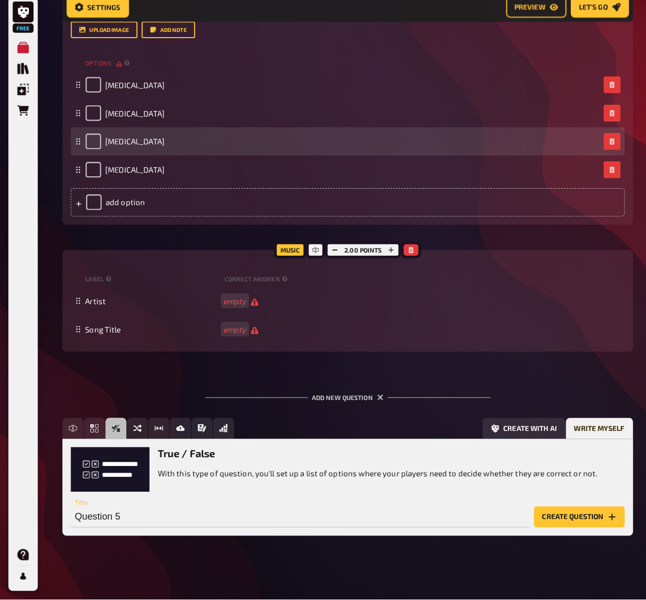
scroll to position [1193, 0]
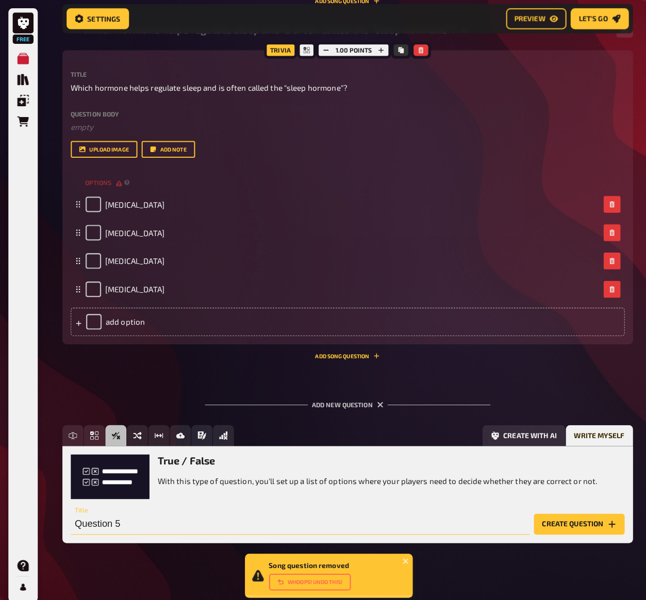
click at [107, 422] on input "Question 5" at bounding box center [295, 515] width 451 height 21
drag, startPoint x: 128, startPoint y: 500, endPoint x: 57, endPoint y: 500, distance: 71.7
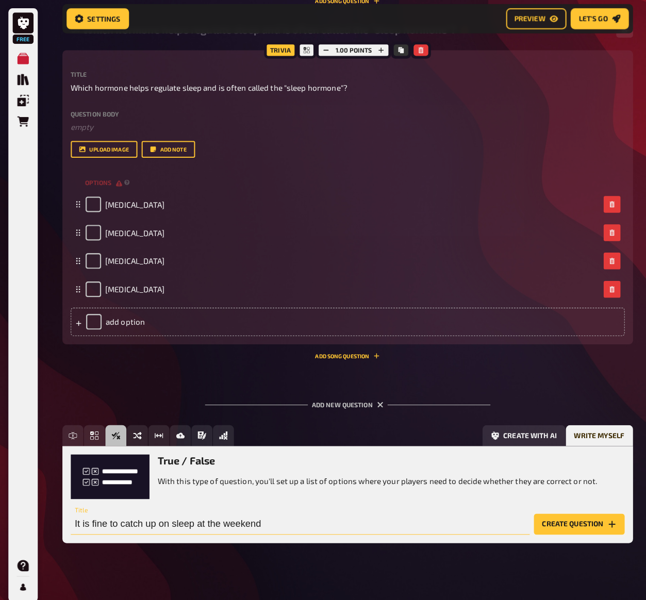
type input "It is fine to catch up on sleep at the weekend"
click at [360, 422] on button "Create question" at bounding box center [569, 515] width 89 height 21
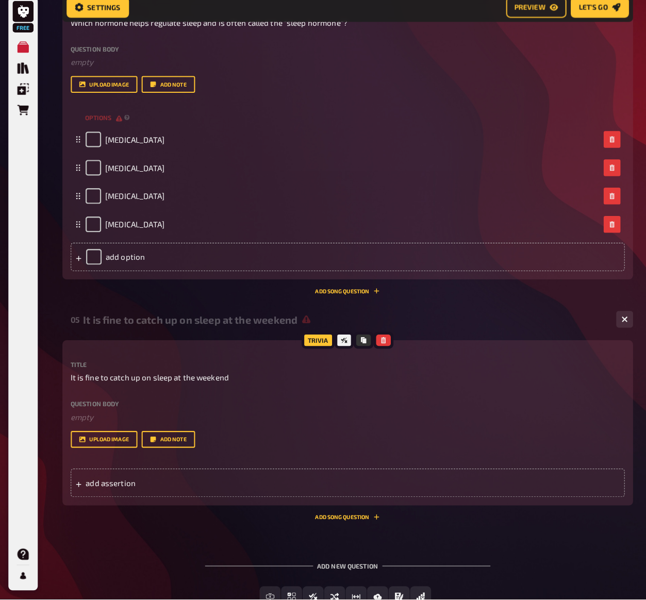
scroll to position [1309, 0]
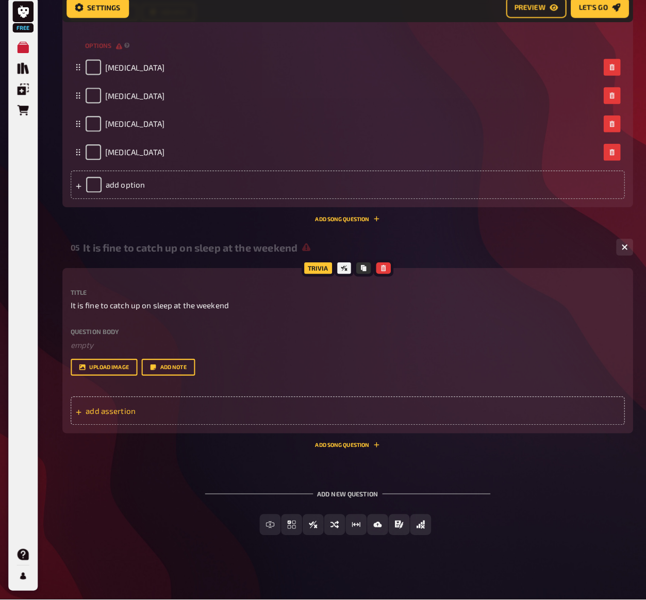
click at [127, 413] on div "add assertion" at bounding box center [342, 415] width 545 height 28
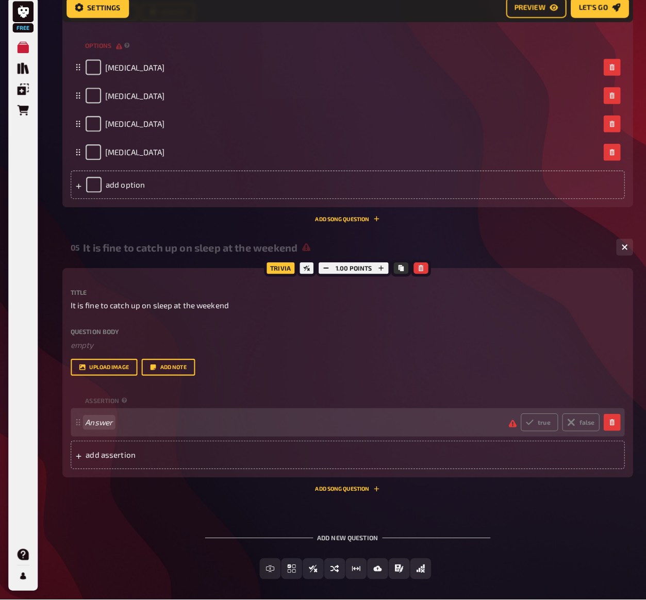
click at [119, 422] on span "Answer" at bounding box center [288, 426] width 408 height 9
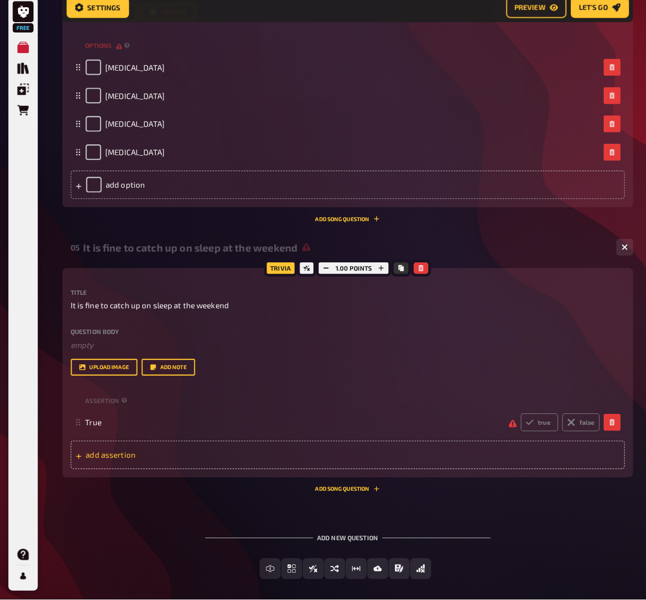
click at [128, 422] on span "add assertion" at bounding box center [165, 458] width 160 height 9
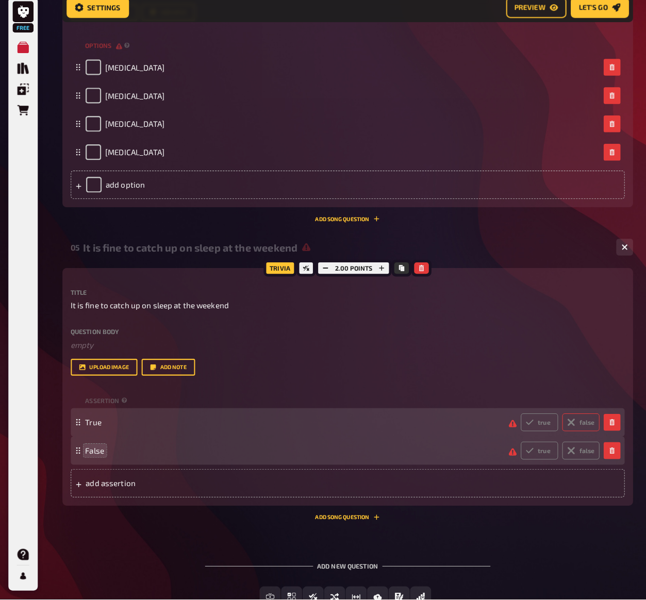
click at [360, 418] on label "false" at bounding box center [571, 427] width 37 height 18
click at [360, 417] on input "false" at bounding box center [512, 417] width 1 height 1
radio input "true"
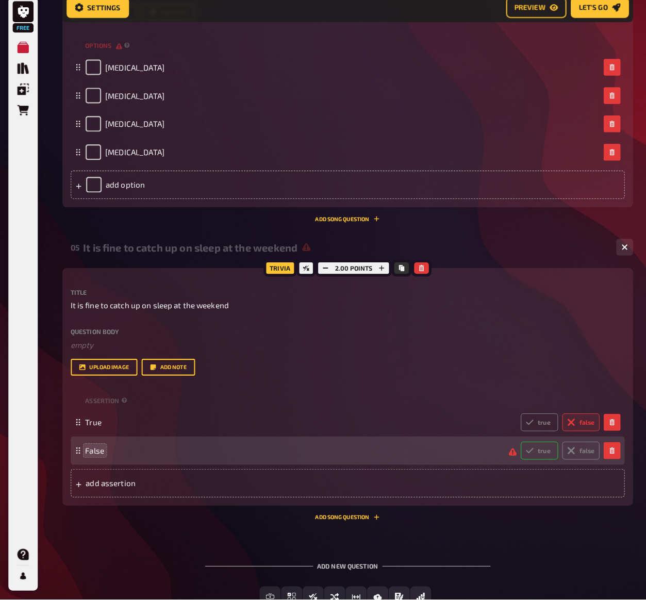
click at [360, 422] on label "true" at bounding box center [530, 455] width 37 height 18
click at [360, 422] on input "true" at bounding box center [512, 445] width 1 height 1
radio input "true"
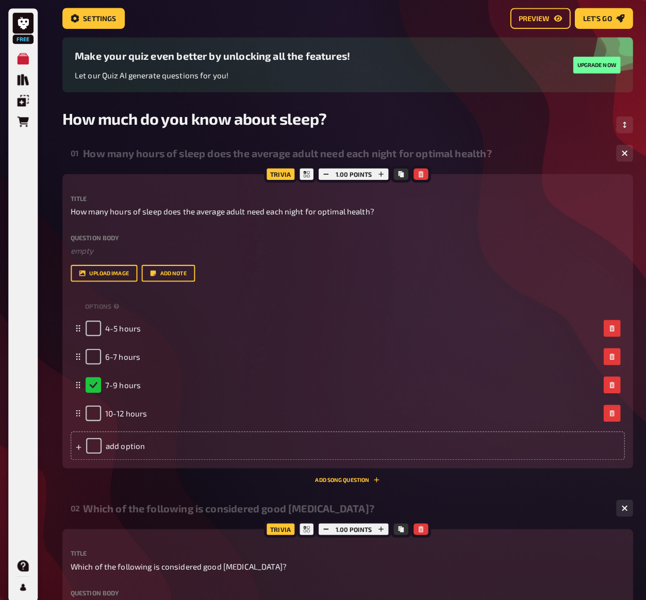
scroll to position [0, 0]
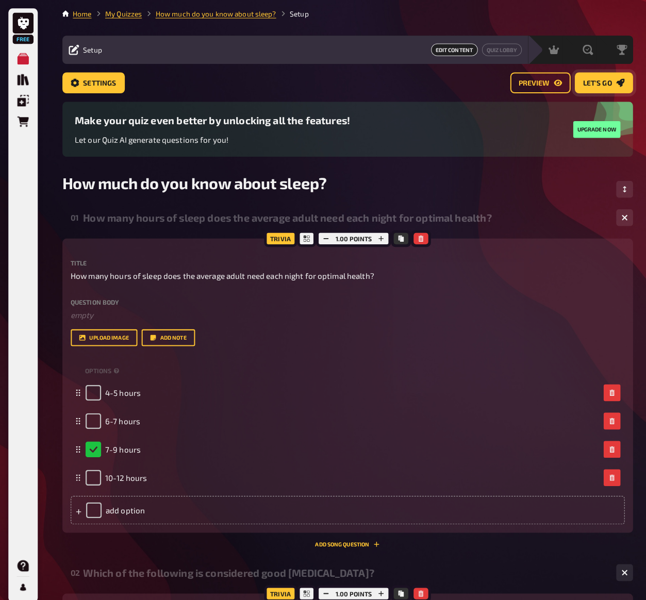
click at [360, 81] on span "Let's go" at bounding box center [587, 81] width 28 height 7
click at [360, 83] on span "Let's go" at bounding box center [587, 81] width 28 height 7
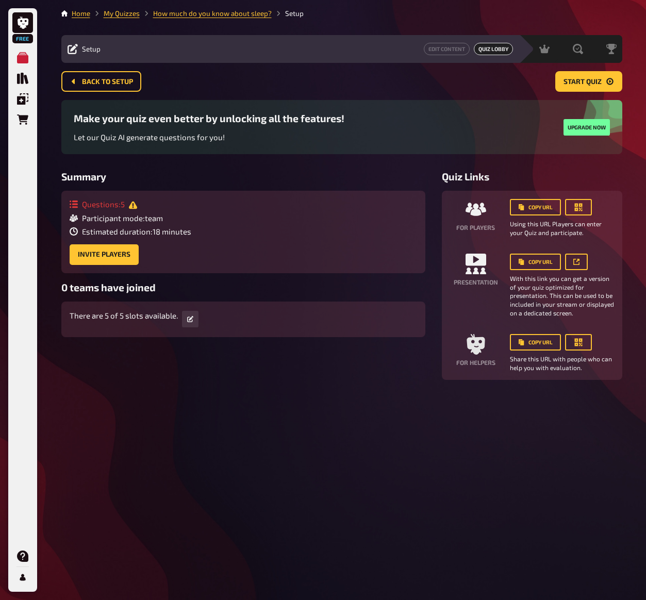
drag, startPoint x: 628, startPoint y: 76, endPoint x: 645, endPoint y: 375, distance: 299.6
click at [360, 375] on html "Free My Quizzes Quiz Library Overlays Orders Help Profile Home My Quizzes How m…" at bounding box center [323, 300] width 646 height 600
click at [360, 207] on button "button" at bounding box center [578, 207] width 27 height 17
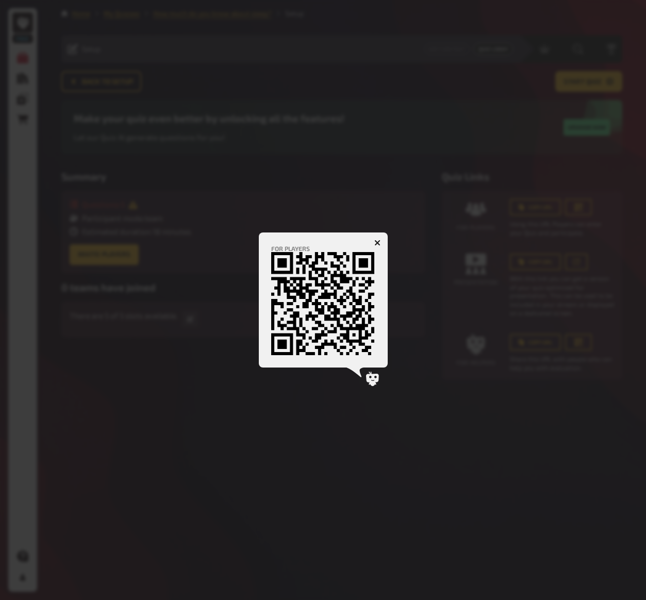
click at [343, 320] on icon at bounding box center [322, 303] width 103 height 103
click at [314, 289] on icon "https://play.kwizkid.live/play/hannahrwisniewska-gmail-com/untitled-quiz" at bounding box center [322, 303] width 103 height 103
drag, startPoint x: 271, startPoint y: 240, endPoint x: 306, endPoint y: 306, distance: 75.4
click at [306, 306] on div "For players https://play.kwizkid.live/play/hannahrwisniewska-gmail-com/untitled…" at bounding box center [323, 300] width 129 height 135
click at [331, 369] on div at bounding box center [323, 300] width 646 height 600
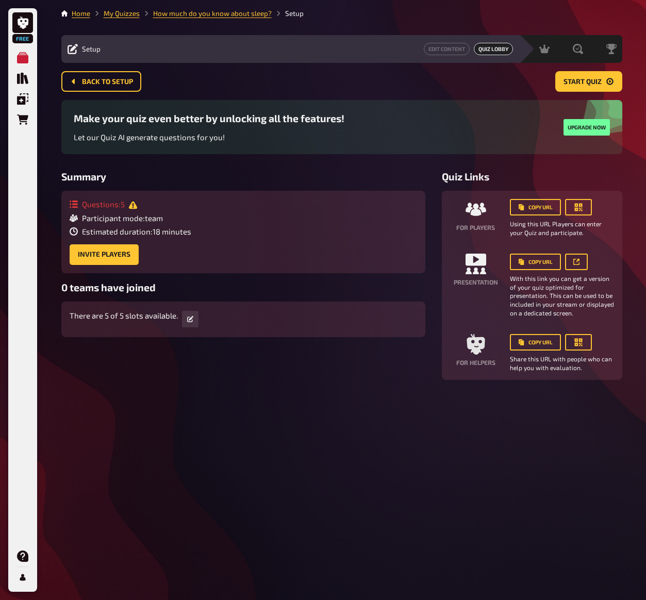
click at [360, 218] on div "Copy URL Using this URL Players can enter your Quiz and participate." at bounding box center [562, 218] width 104 height 38
click at [360, 210] on icon "button" at bounding box center [578, 207] width 10 height 10
